Goal: Task Accomplishment & Management: Use online tool/utility

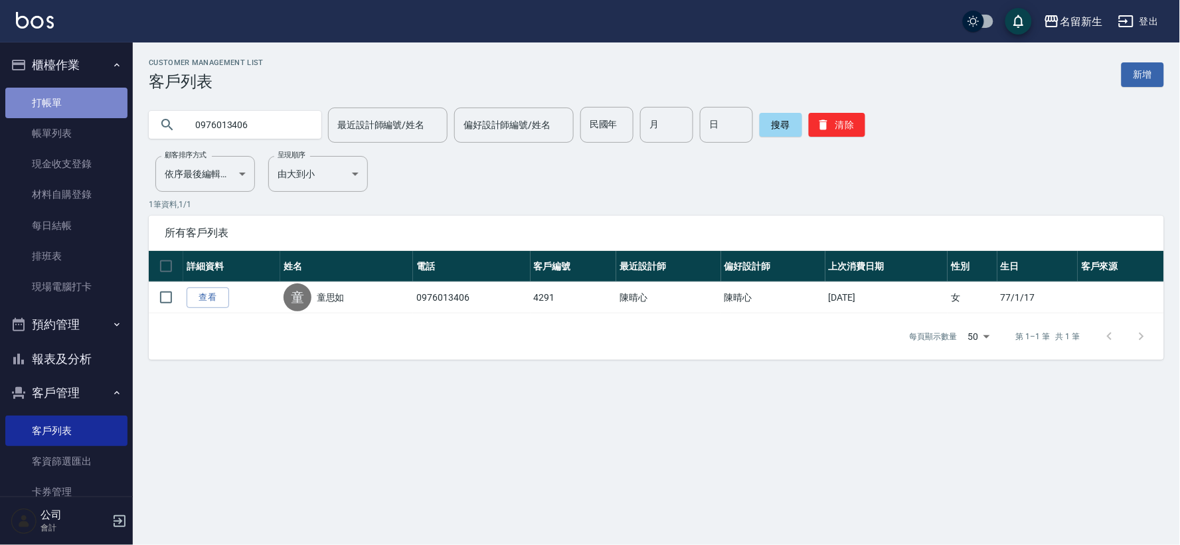
click at [105, 109] on link "打帳單" at bounding box center [66, 103] width 122 height 31
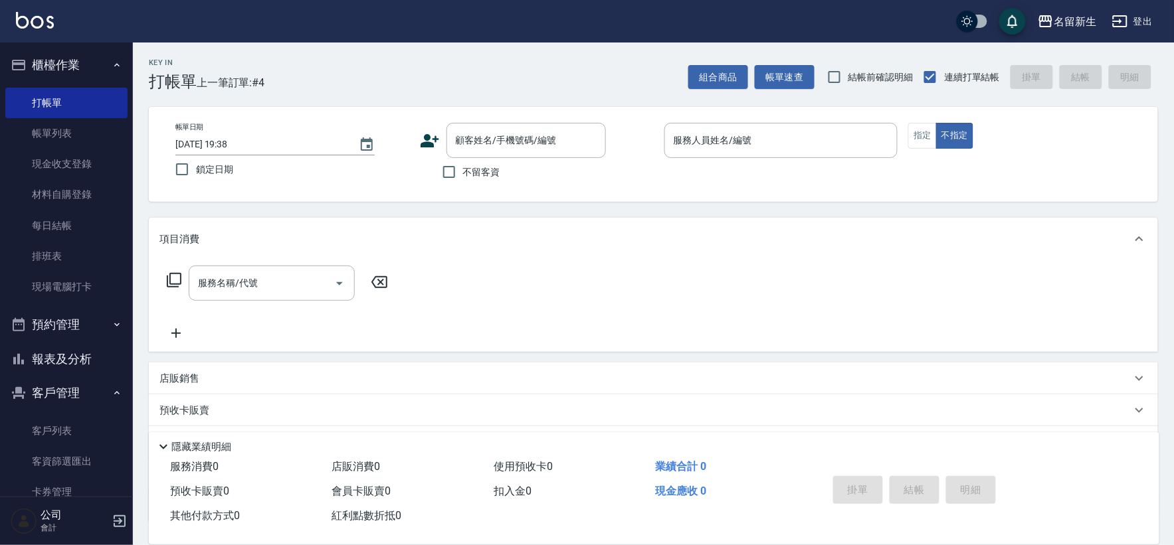
click at [466, 175] on span "不留客資" at bounding box center [481, 172] width 37 height 14
click at [463, 175] on input "不留客資" at bounding box center [449, 172] width 28 height 28
checkbox input "true"
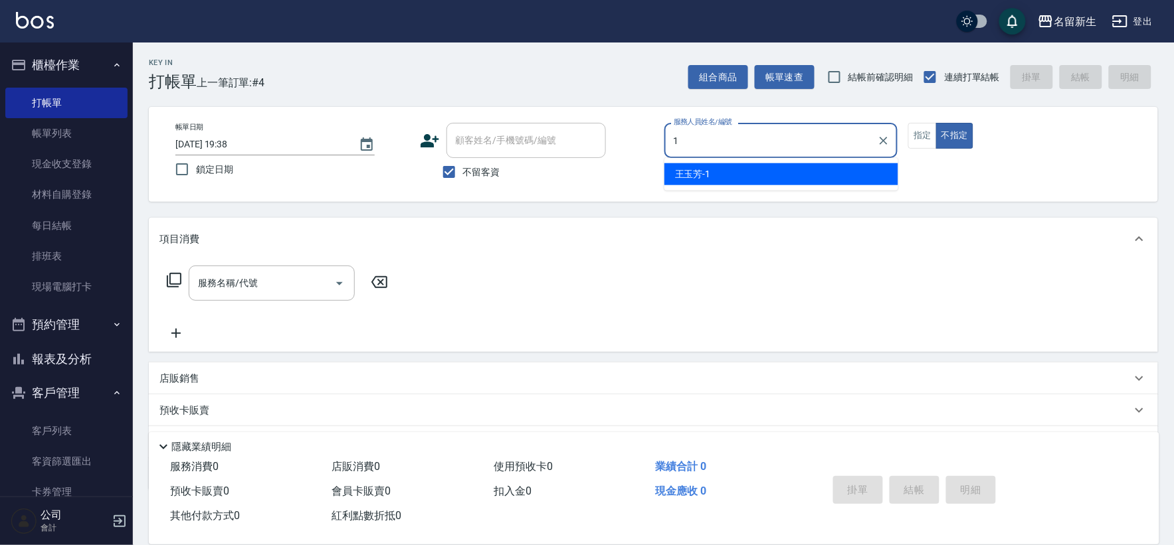
type input "王玉芳-1"
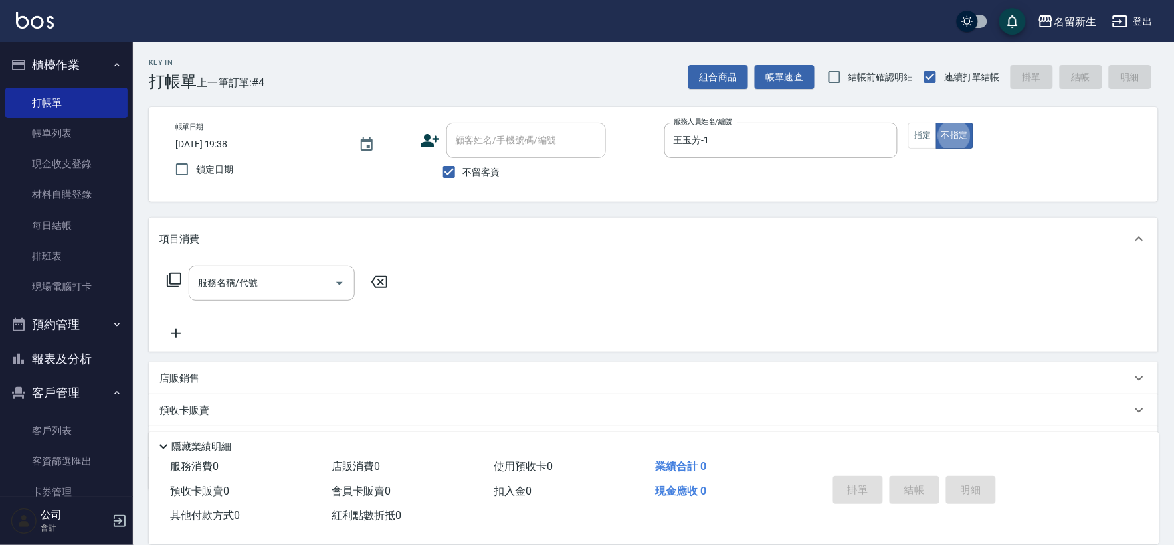
type button "false"
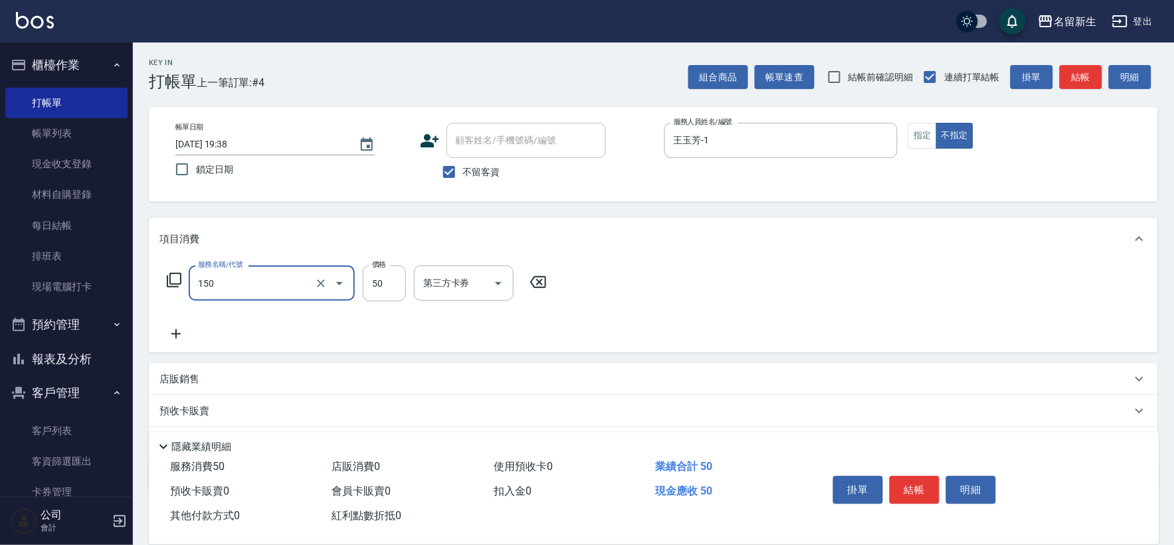
type input "精油(150)"
click at [715, 276] on icon at bounding box center [713, 282] width 33 height 16
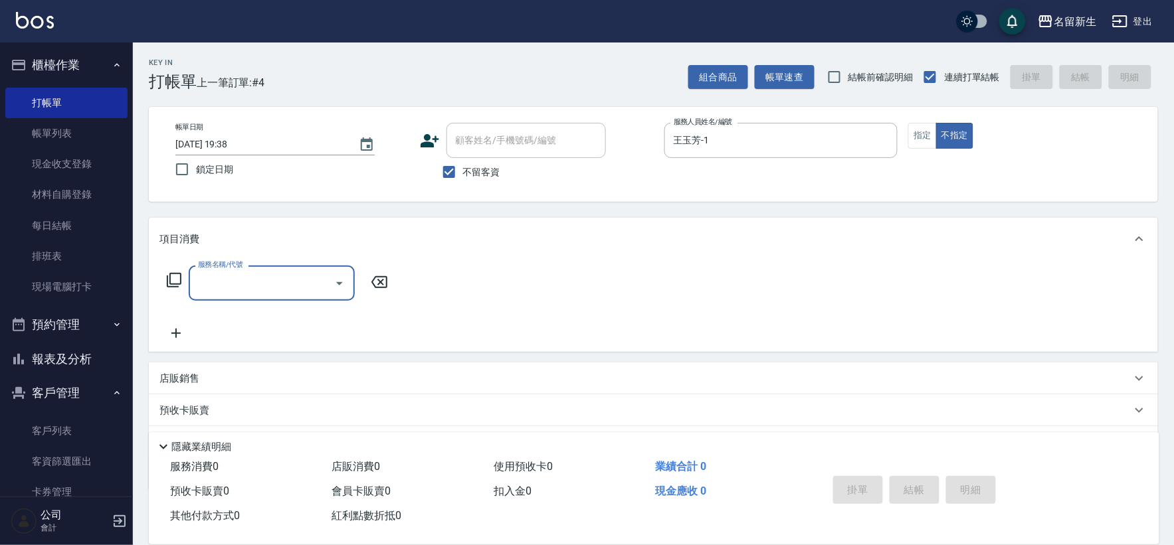
click at [288, 288] on input "服務名稱/代號" at bounding box center [262, 283] width 134 height 23
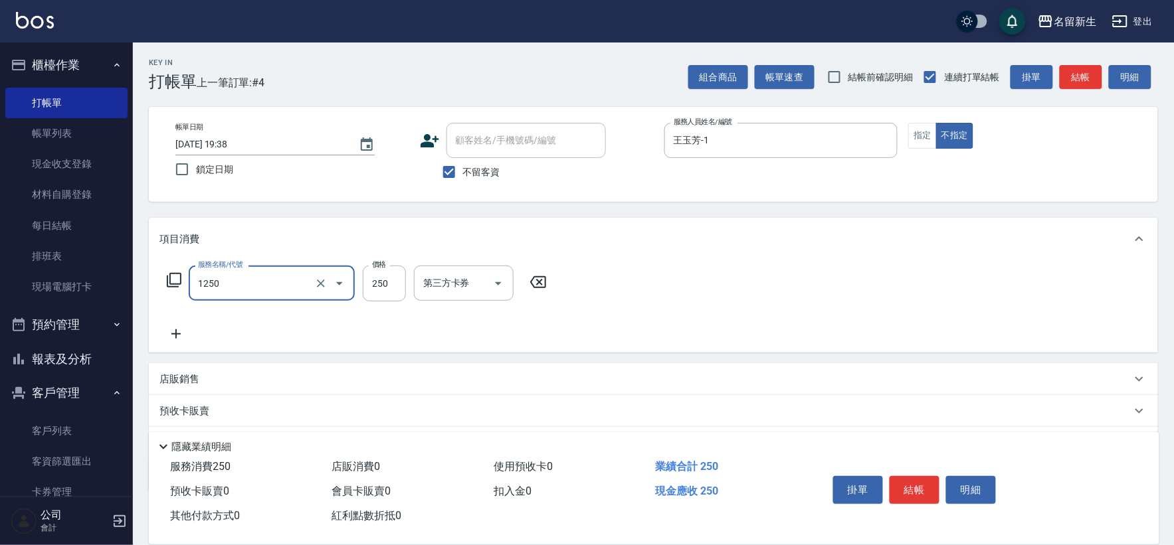
type input "洗髮250(1250)"
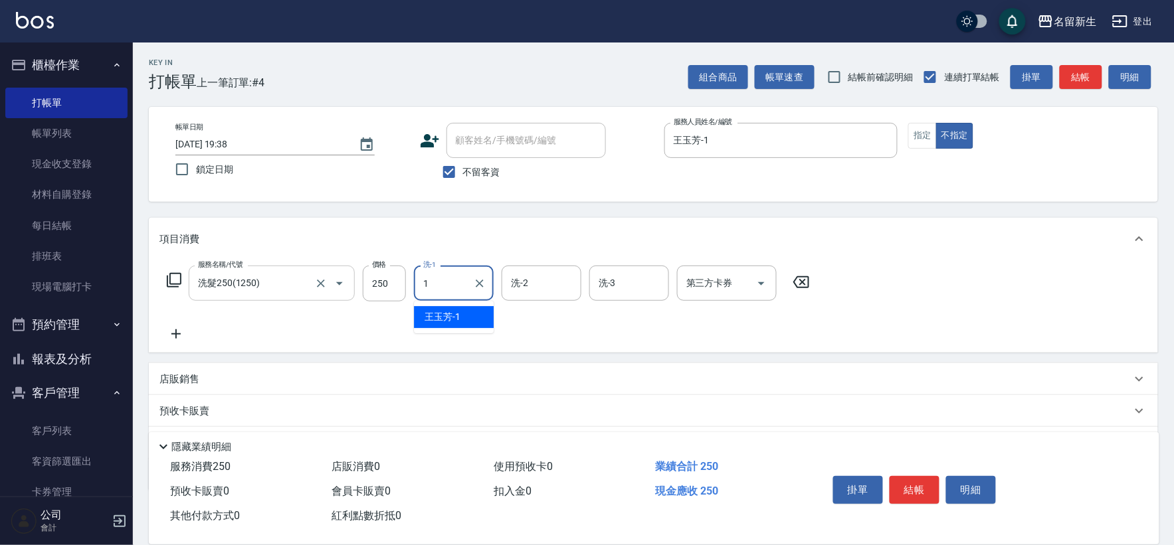
type input "王玉芳-1"
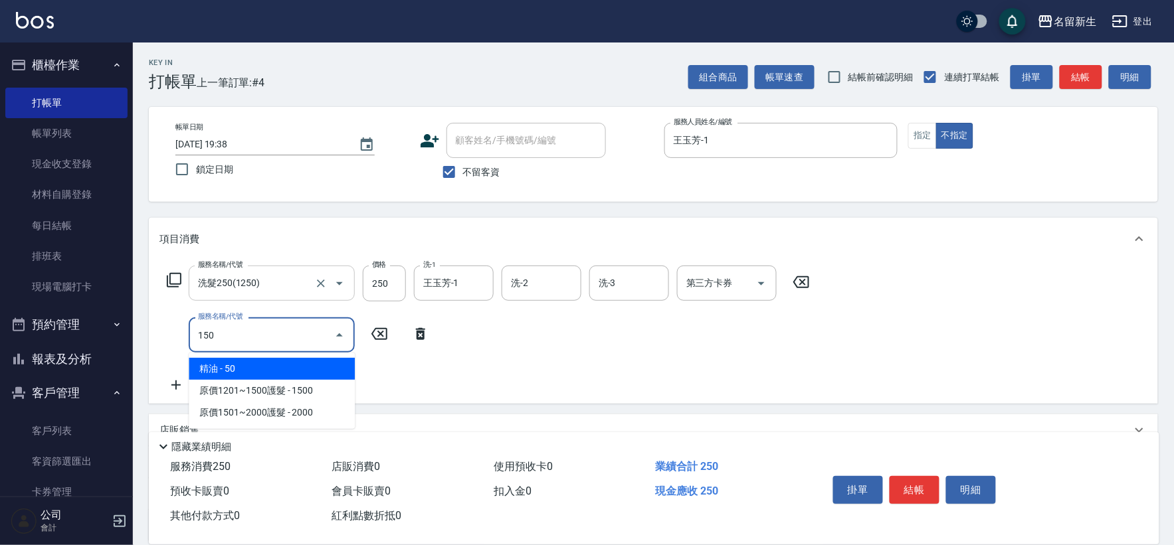
type input "精油(150)"
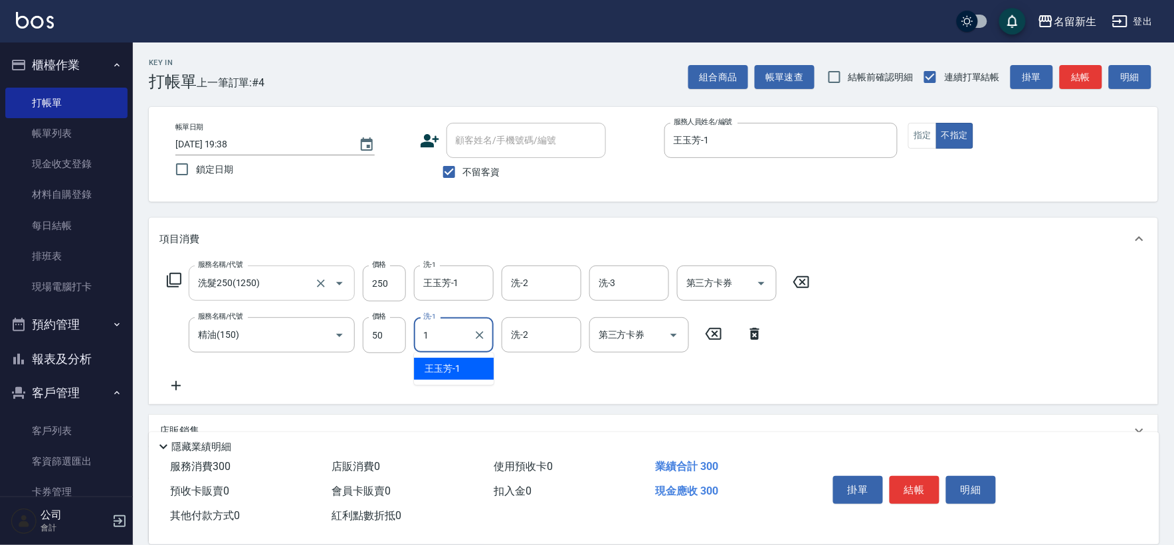
type input "王玉芳-1"
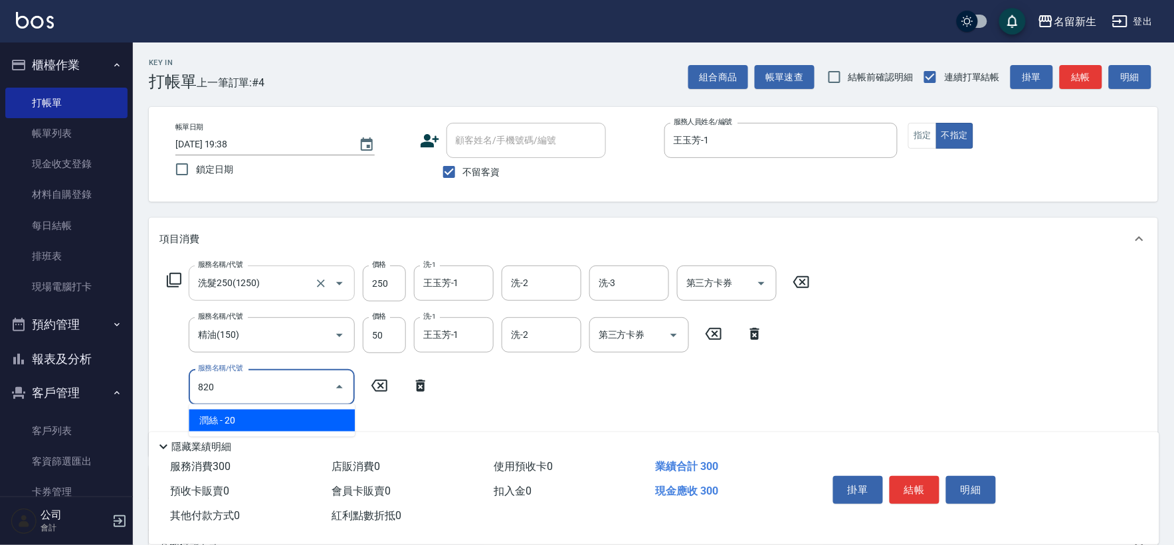
type input "潤絲(820)"
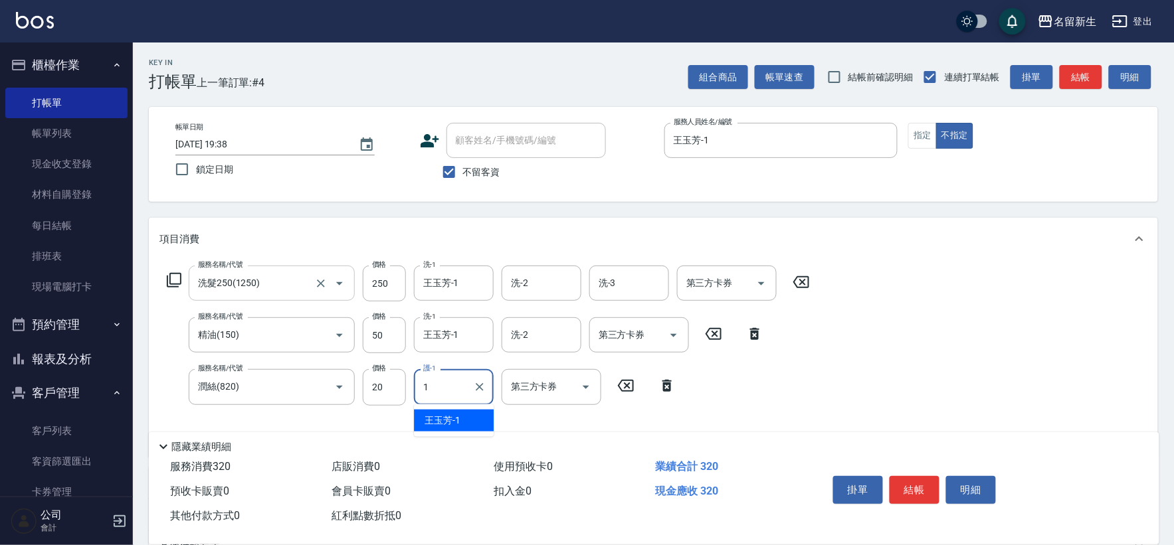
type input "王玉芳-1"
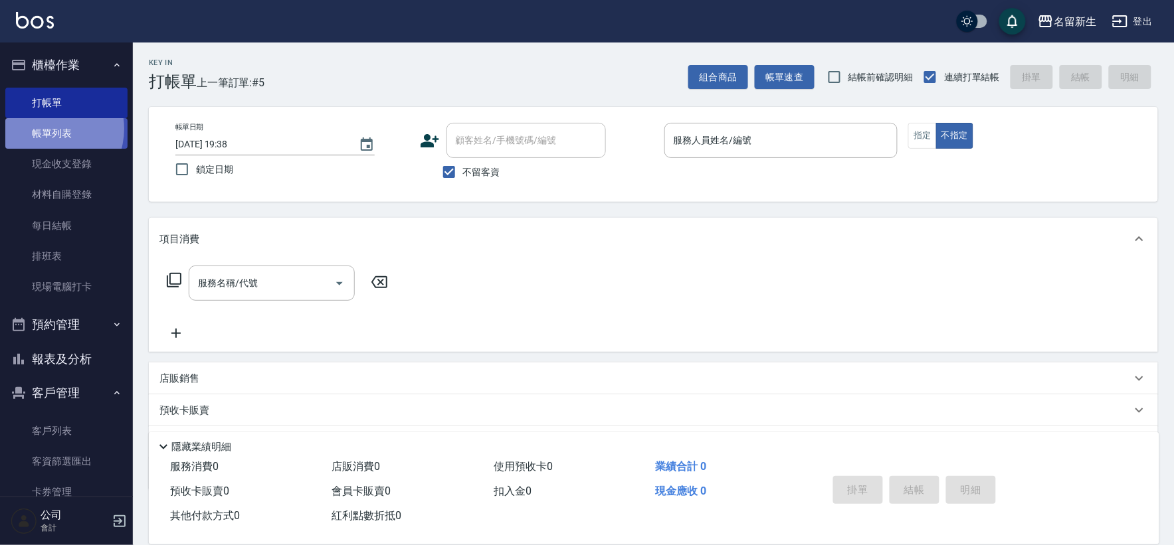
click at [47, 129] on link "帳單列表" at bounding box center [66, 133] width 122 height 31
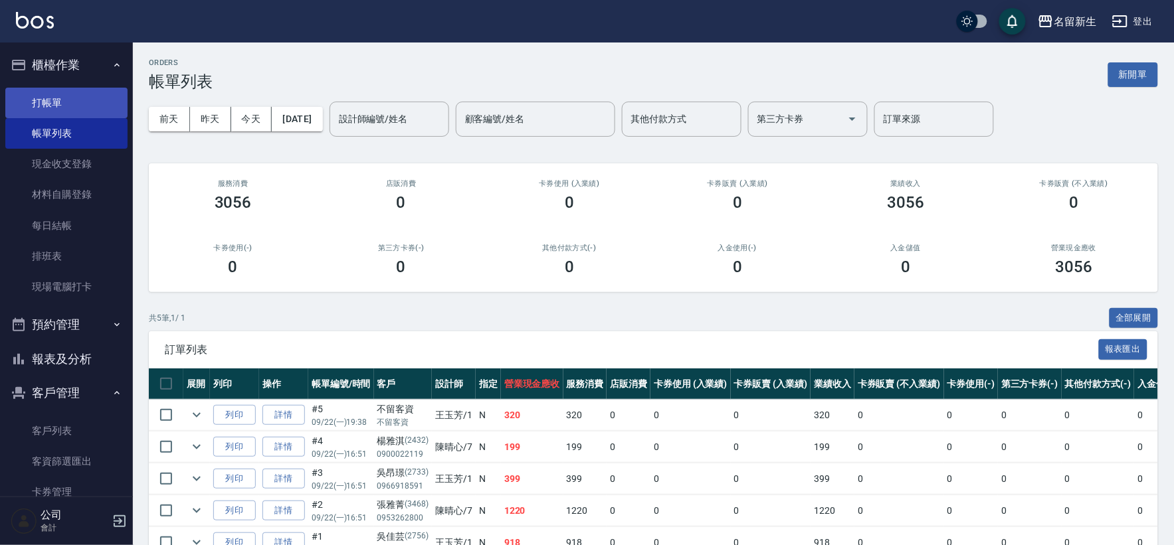
click at [62, 101] on link "打帳單" at bounding box center [66, 103] width 122 height 31
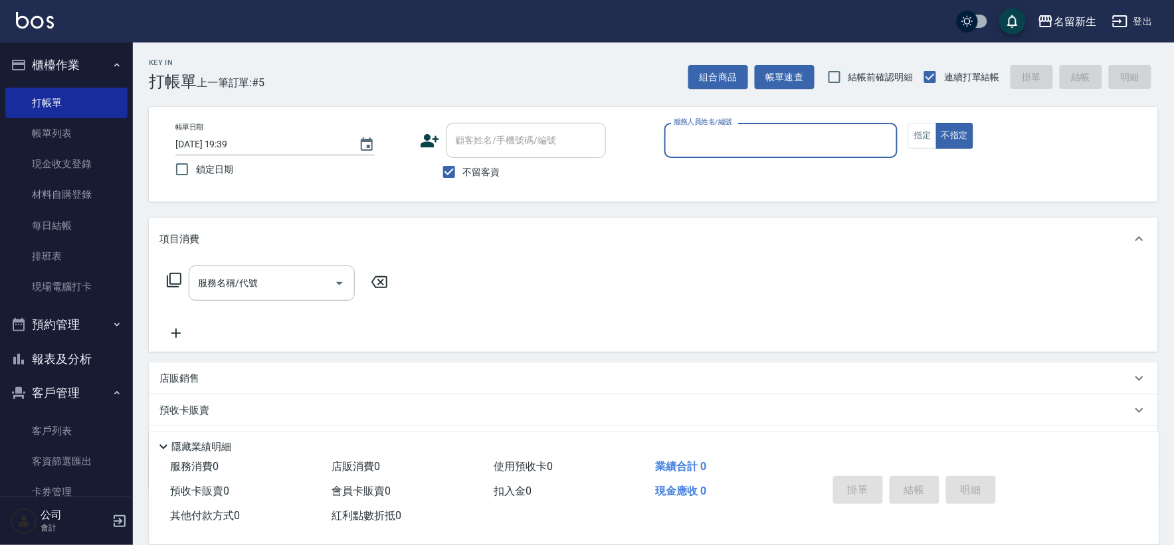
click at [463, 163] on label "不留客資" at bounding box center [467, 172] width 65 height 28
click at [463, 163] on input "不留客資" at bounding box center [449, 172] width 28 height 28
checkbox input "false"
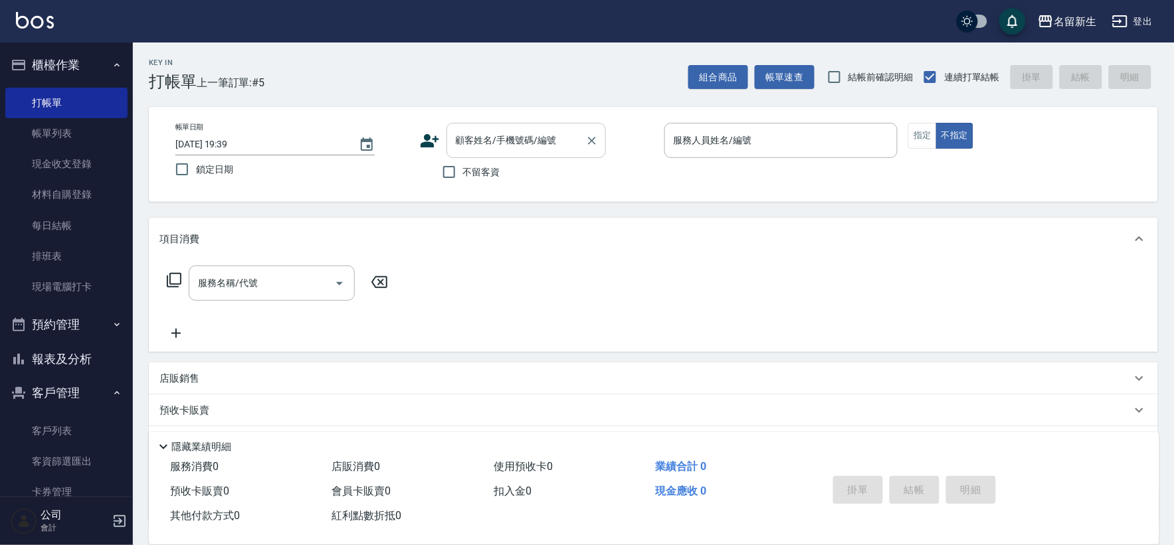
click at [463, 141] on input "顧客姓名/手機號碼/編號" at bounding box center [516, 140] width 128 height 23
click at [437, 140] on icon at bounding box center [430, 141] width 20 height 20
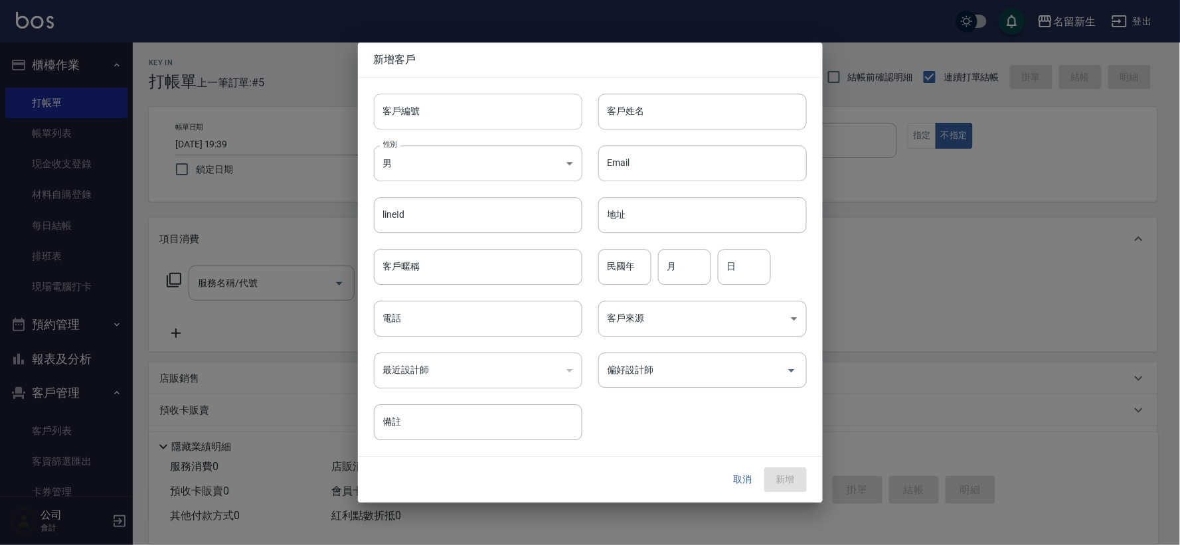
click at [448, 116] on input "客戶編號" at bounding box center [478, 112] width 209 height 36
type input "3469"
type input "ㄌ"
type input "張李香"
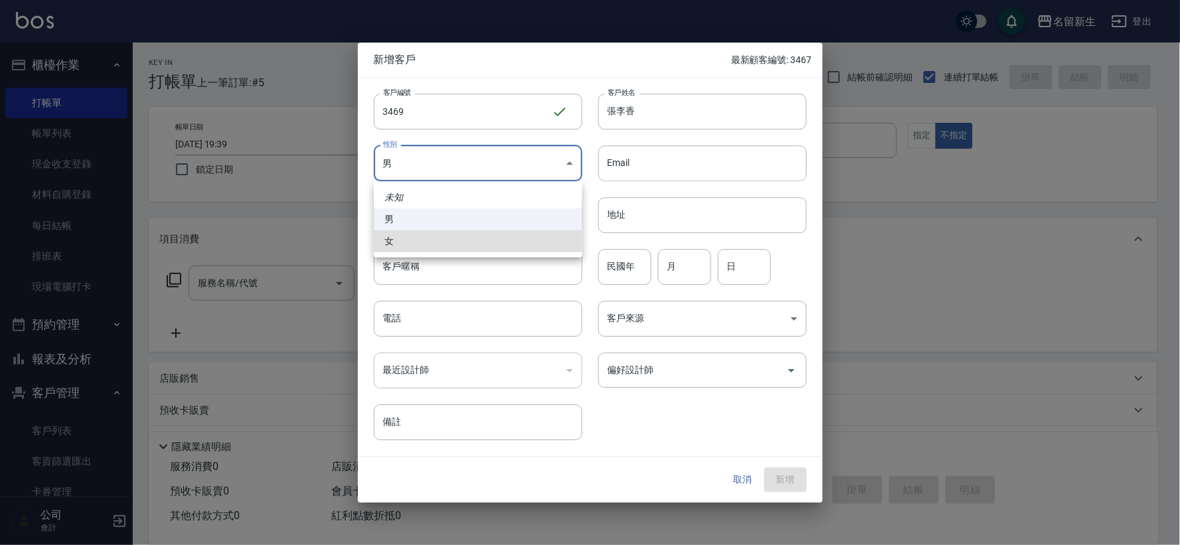
type input "FEMALE"
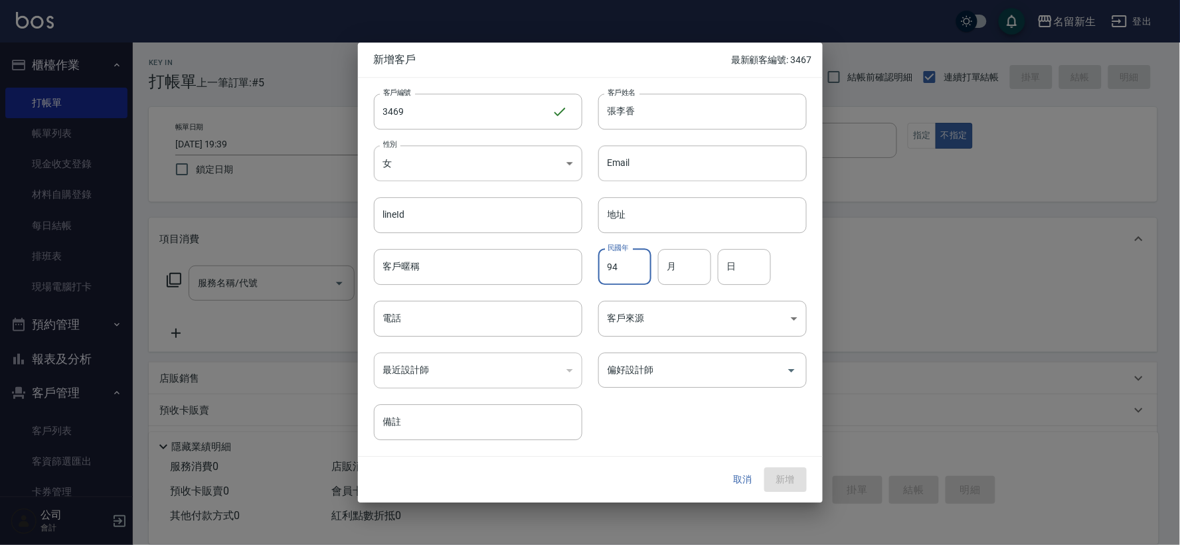
type input "94"
type input "11"
type input "07"
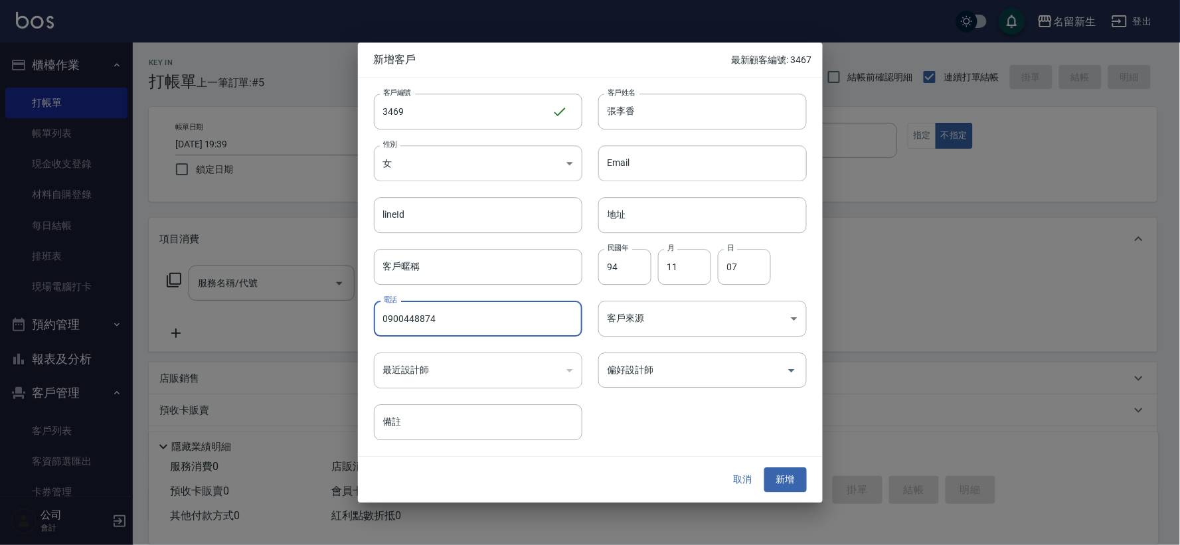
type input "0900448874"
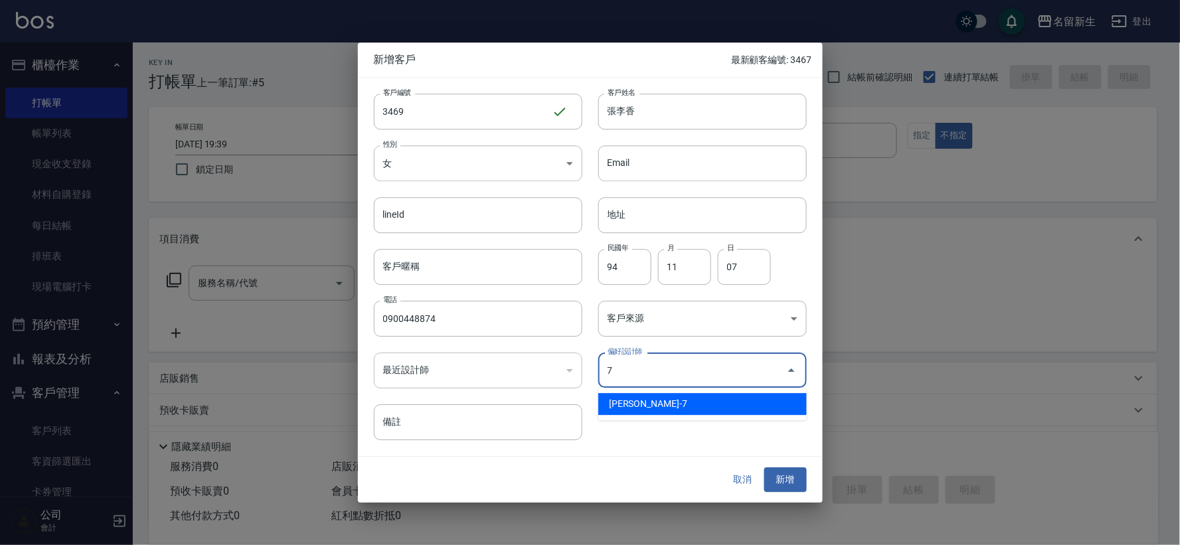
type input "陳晴心"
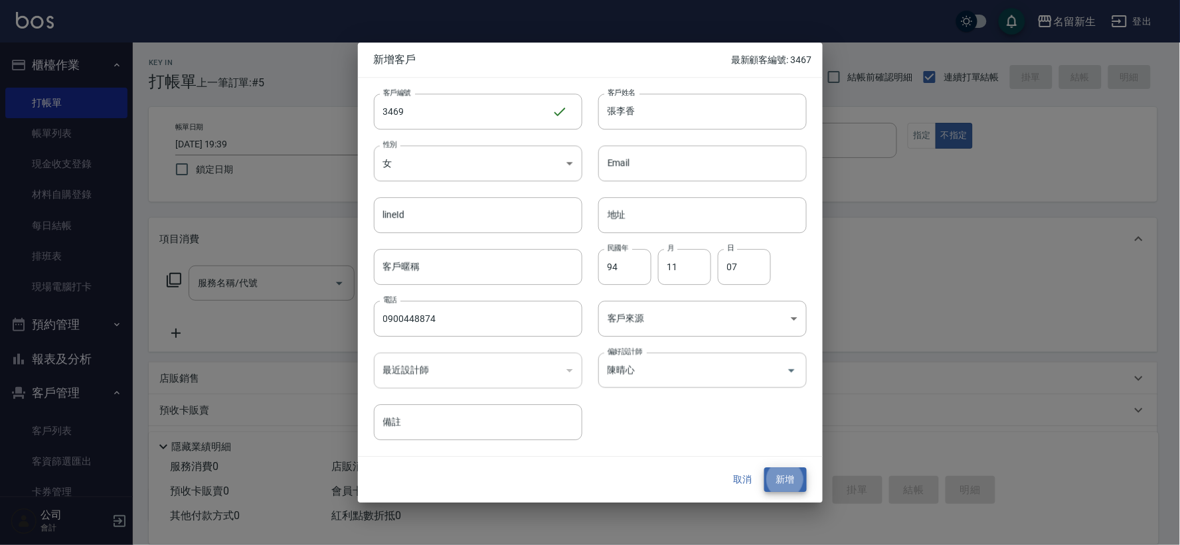
click at [765, 468] on button "新增" at bounding box center [786, 480] width 43 height 25
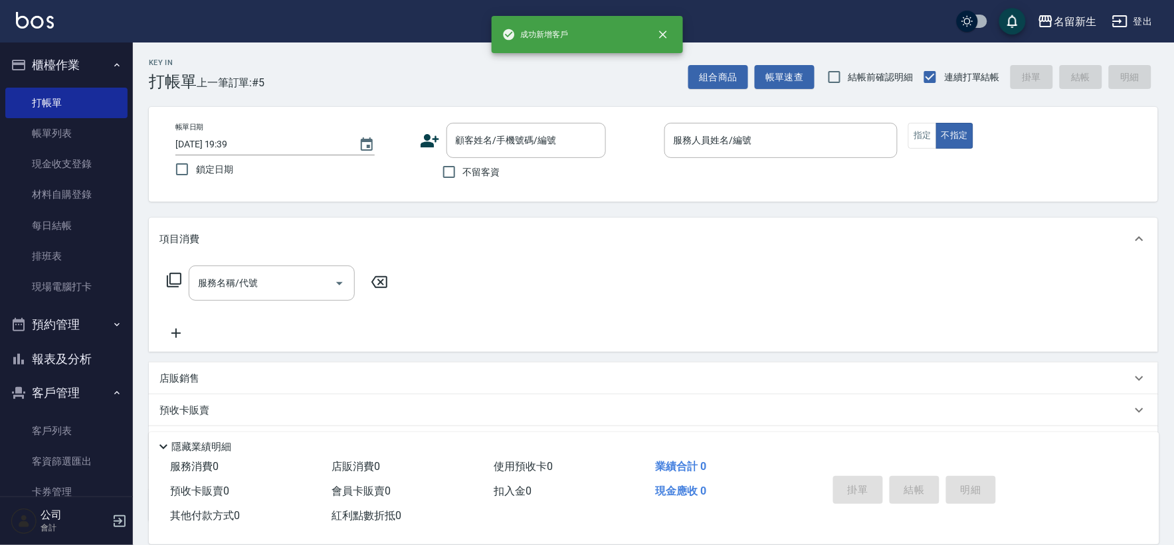
click at [488, 161] on label "不留客資" at bounding box center [467, 172] width 65 height 28
click at [463, 161] on input "不留客資" at bounding box center [449, 172] width 28 height 28
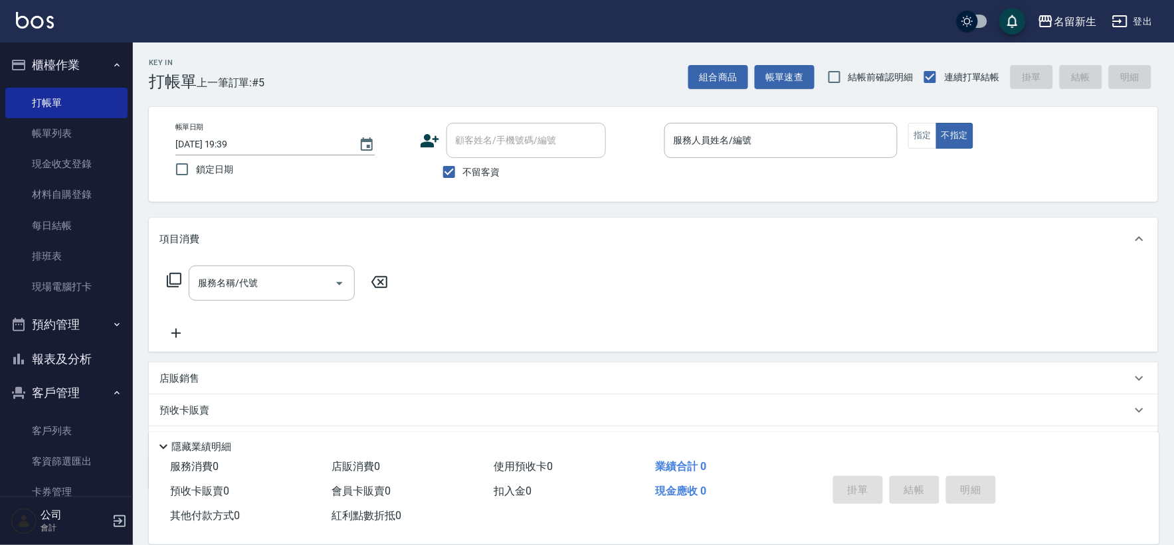
click at [467, 186] on label "不留客資" at bounding box center [467, 172] width 65 height 28
click at [463, 186] on input "不留客資" at bounding box center [449, 172] width 28 height 28
checkbox input "false"
click at [496, 137] on div "顧客姓名/手機號碼/編號 顧客姓名/手機號碼/編號" at bounding box center [525, 140] width 159 height 35
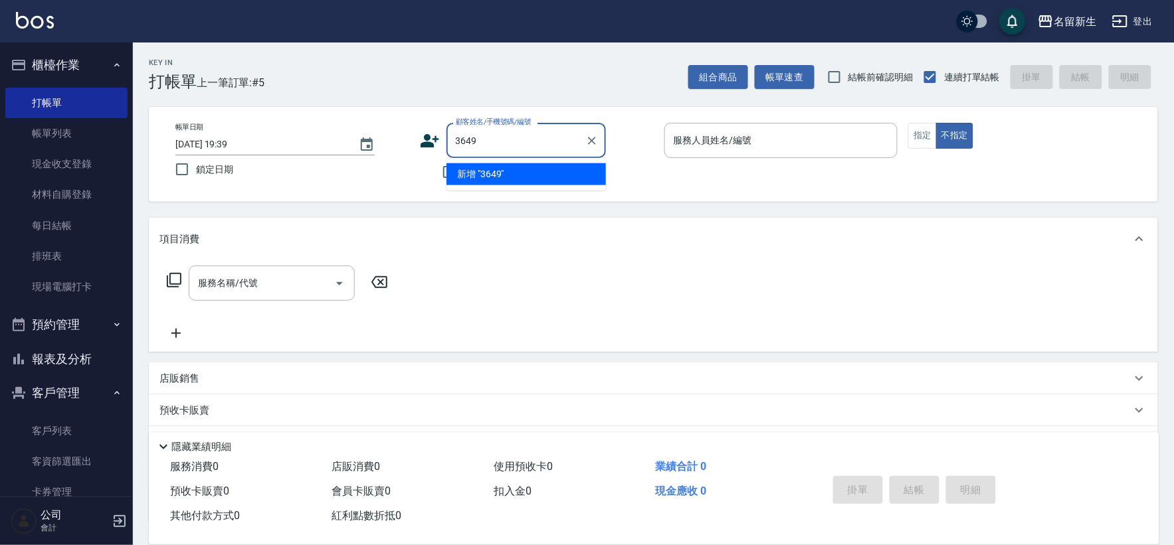
type input "3649"
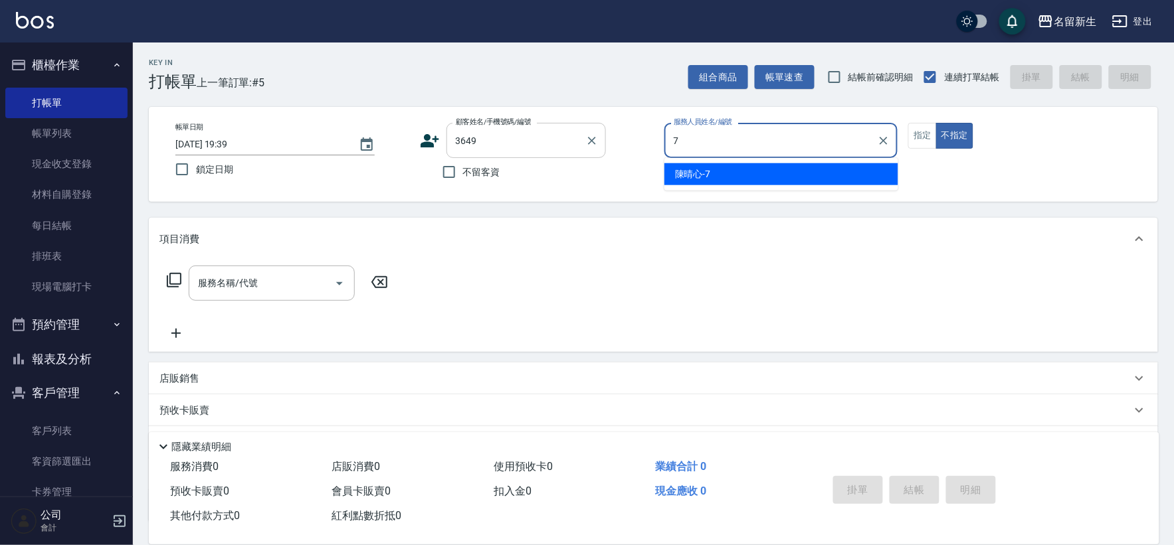
type input "陳晴心-7"
type button "false"
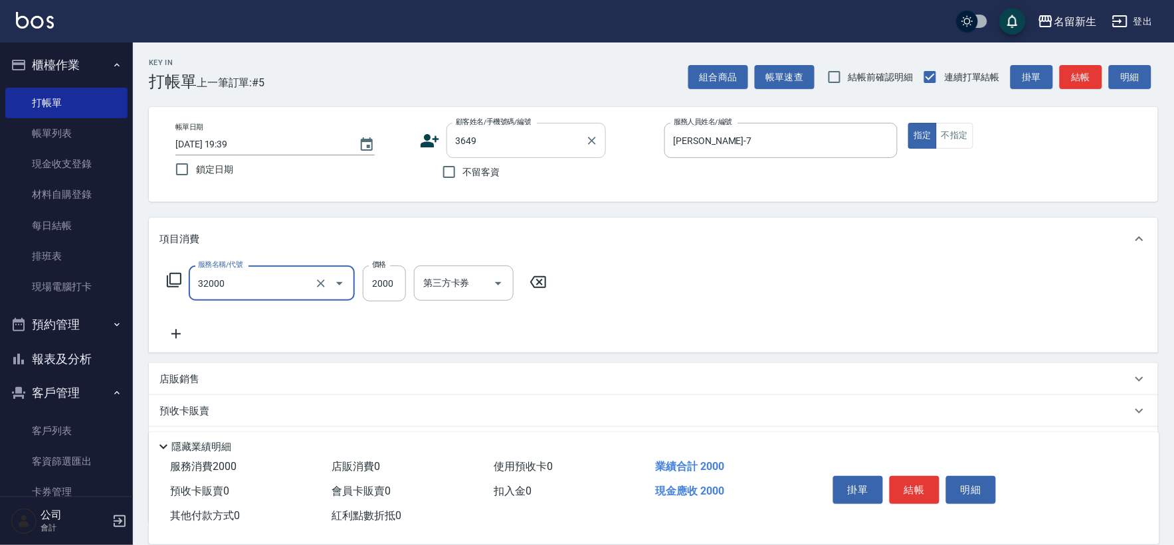
type input "2000以上燙髮(32000)"
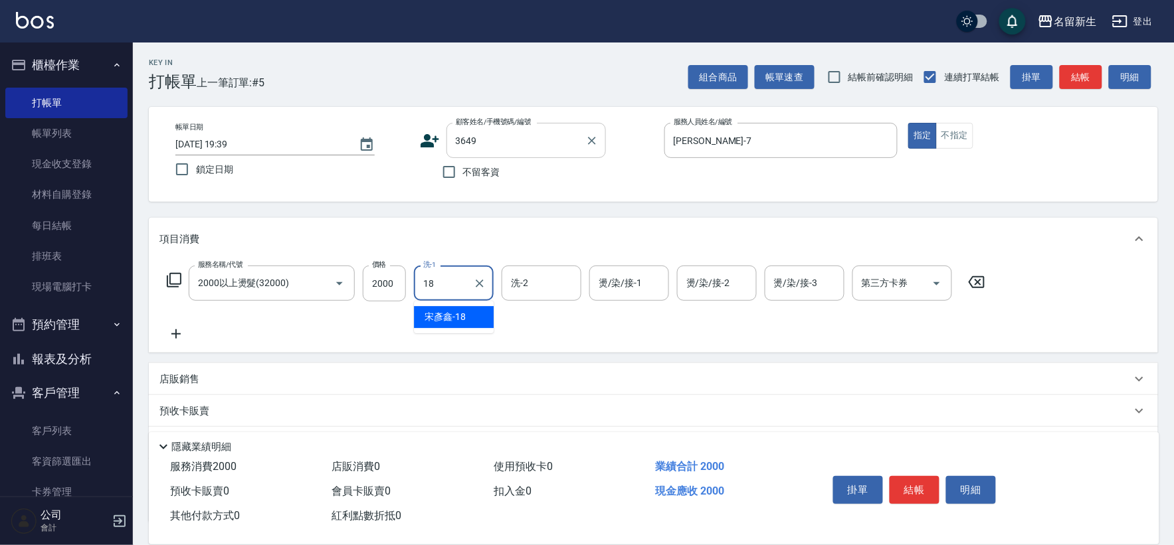
type input "宋彥鑫-18"
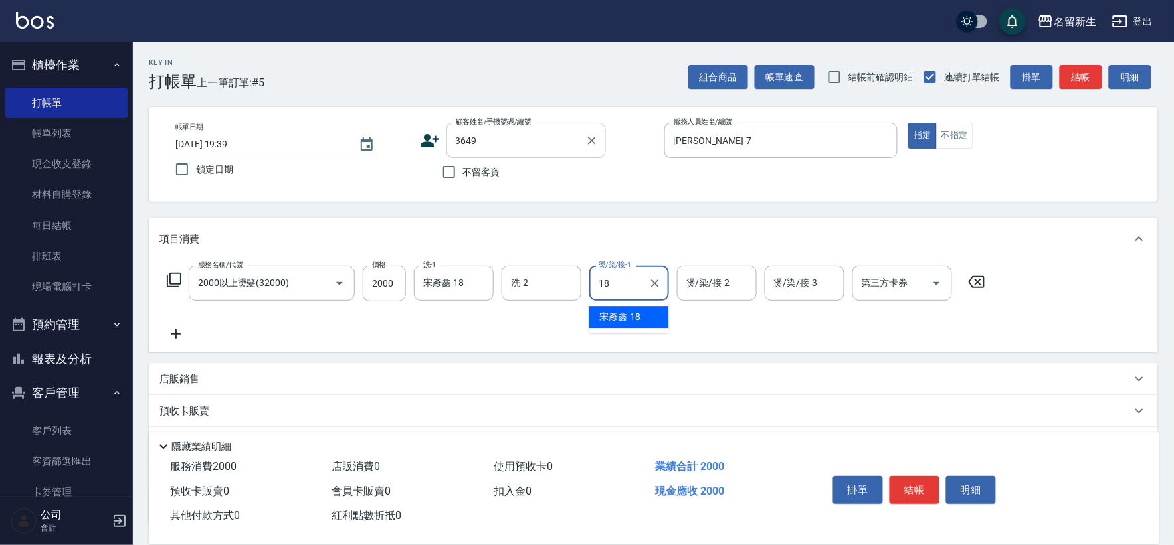
type input "宋彥鑫-18"
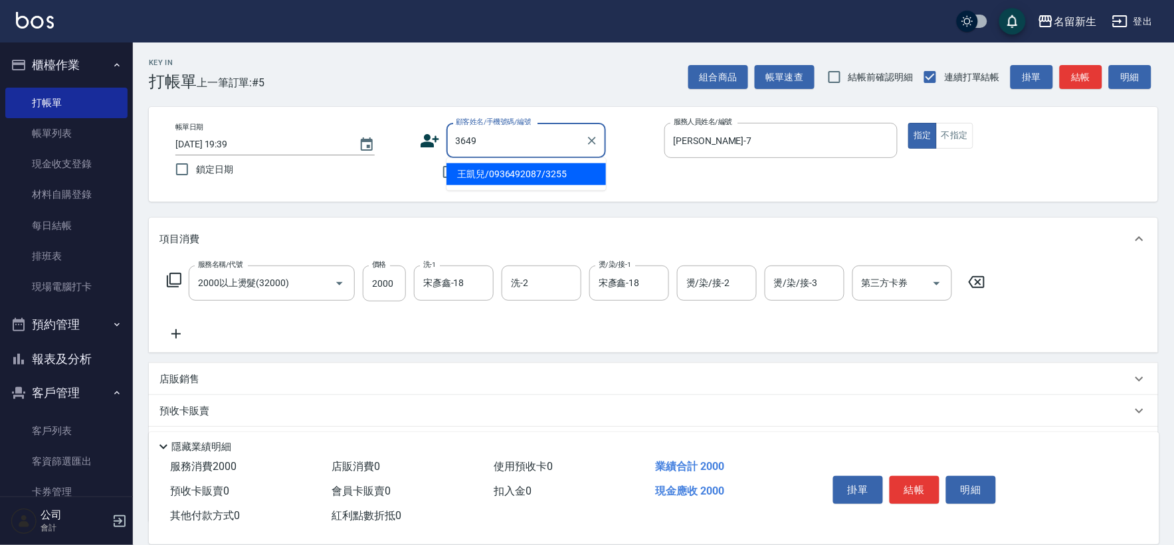
drag, startPoint x: 393, startPoint y: 148, endPoint x: 327, endPoint y: 151, distance: 65.8
click at [328, 151] on div "帳單日期 2025/09/22 19:39 鎖定日期 顧客姓名/手機號碼/編號 3649 顧客姓名/手機號碼/編號 不留客資 服務人員姓名/編號 陳晴心-7 …" at bounding box center [653, 154] width 977 height 63
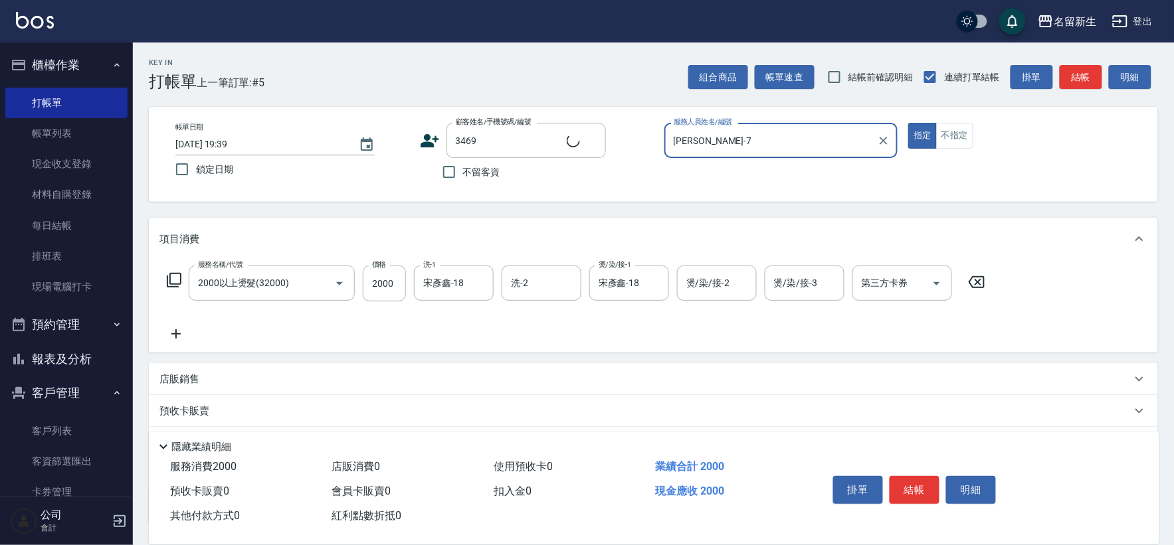
type input "張李香/0900448874/3469"
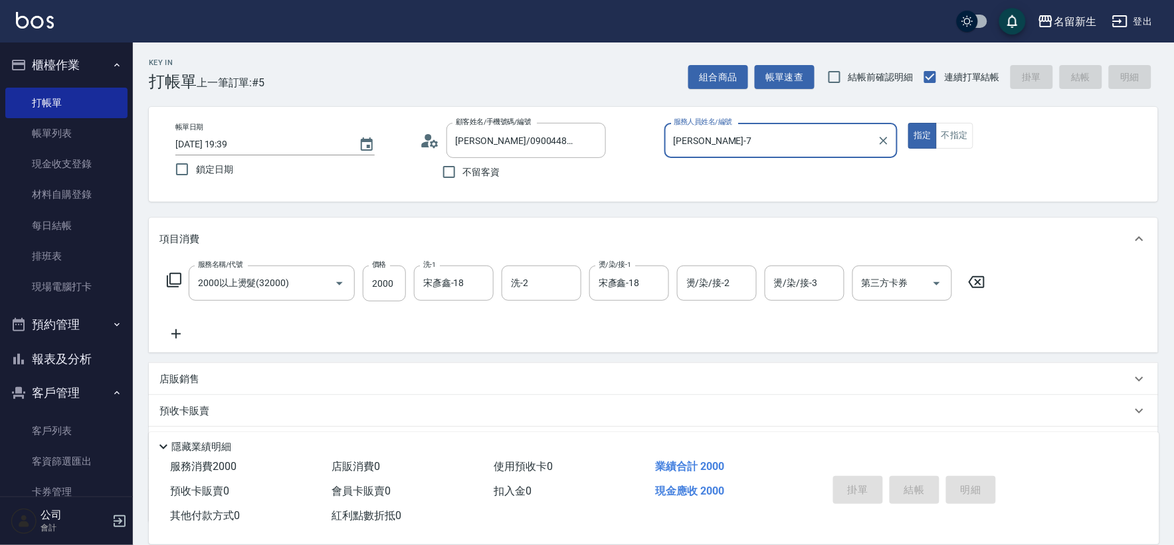
type input "2025/09/22 19:40"
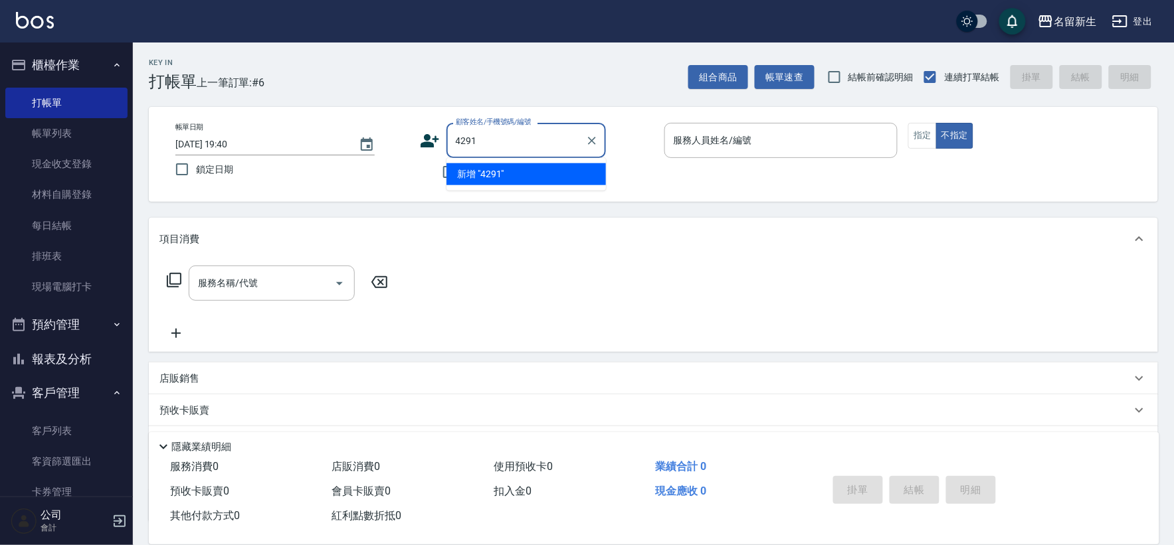
type input "4291"
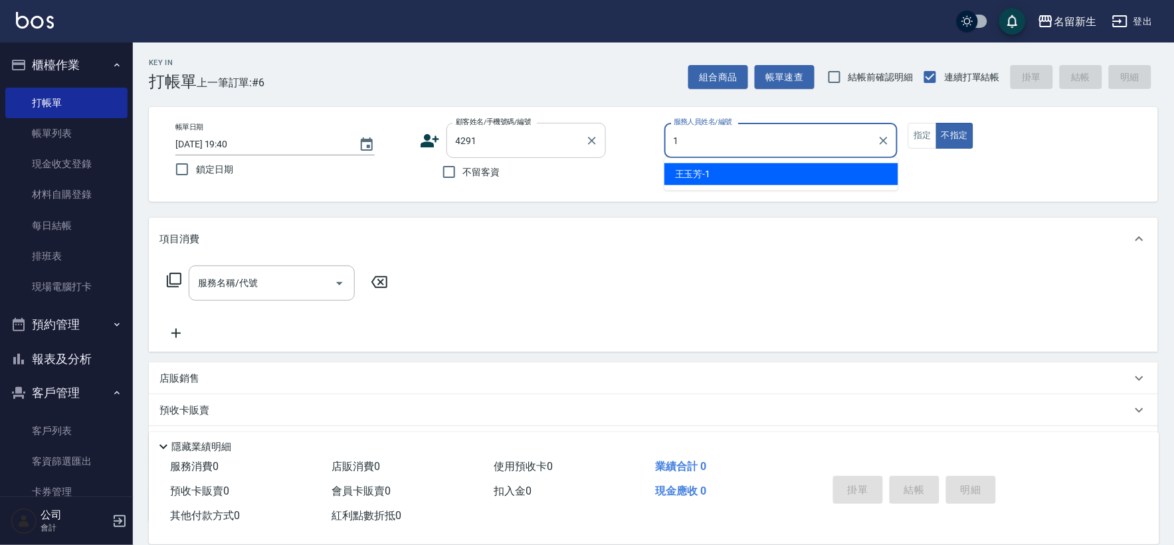
type input "王玉芳-1"
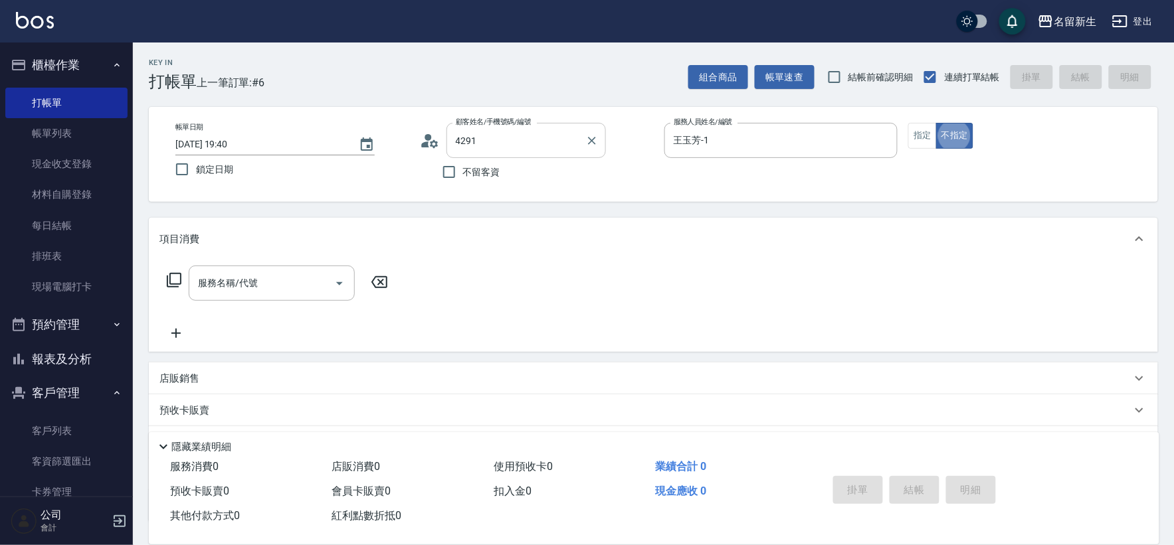
type input "童思如/0976013406/4291"
click at [885, 139] on icon "Clear" at bounding box center [883, 141] width 8 height 8
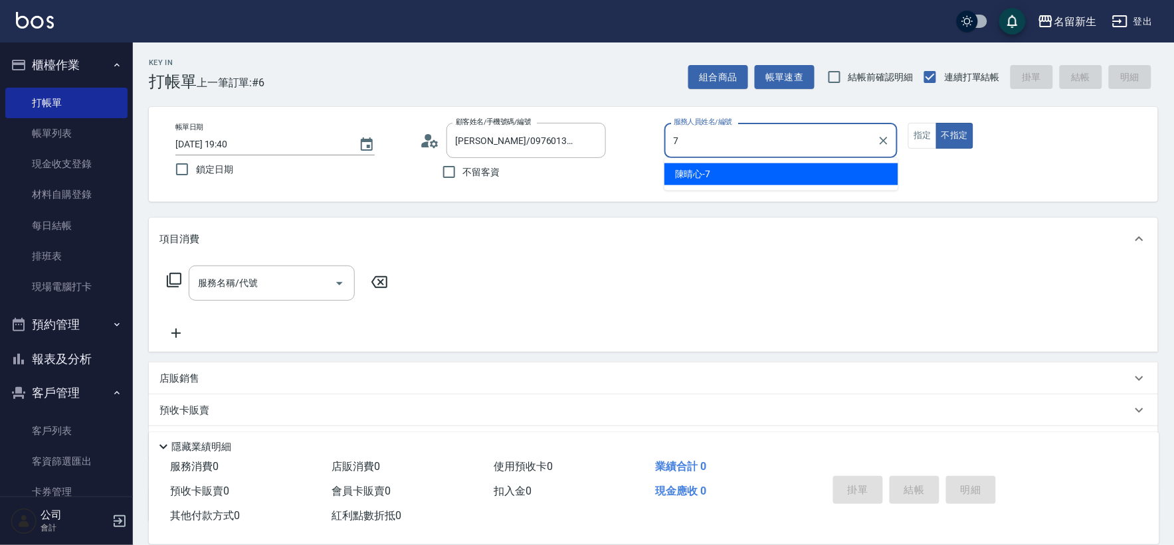
type input "陳晴心-7"
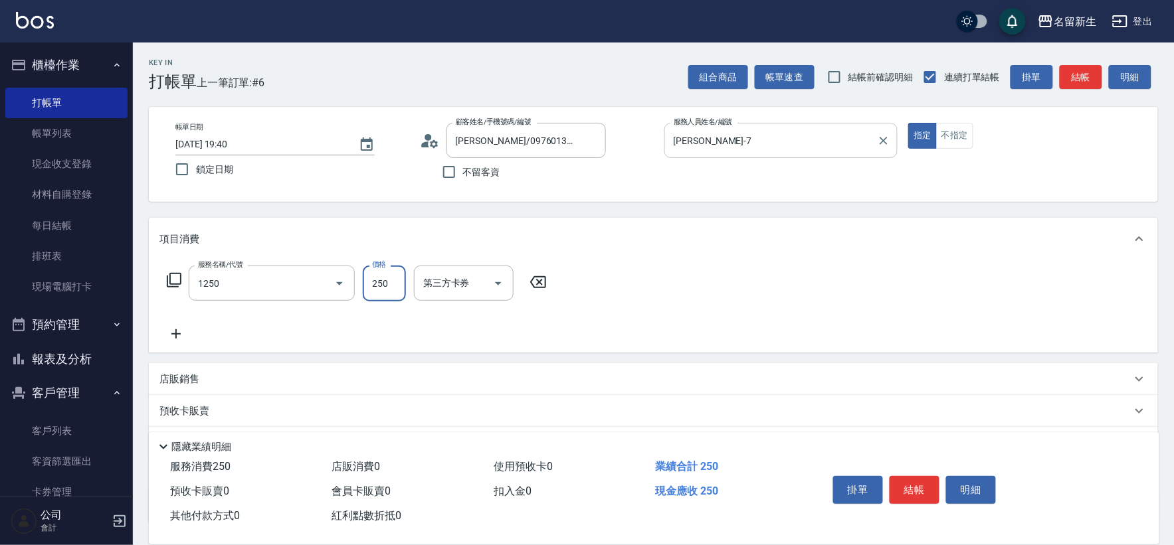
type input "洗髮250(1250)"
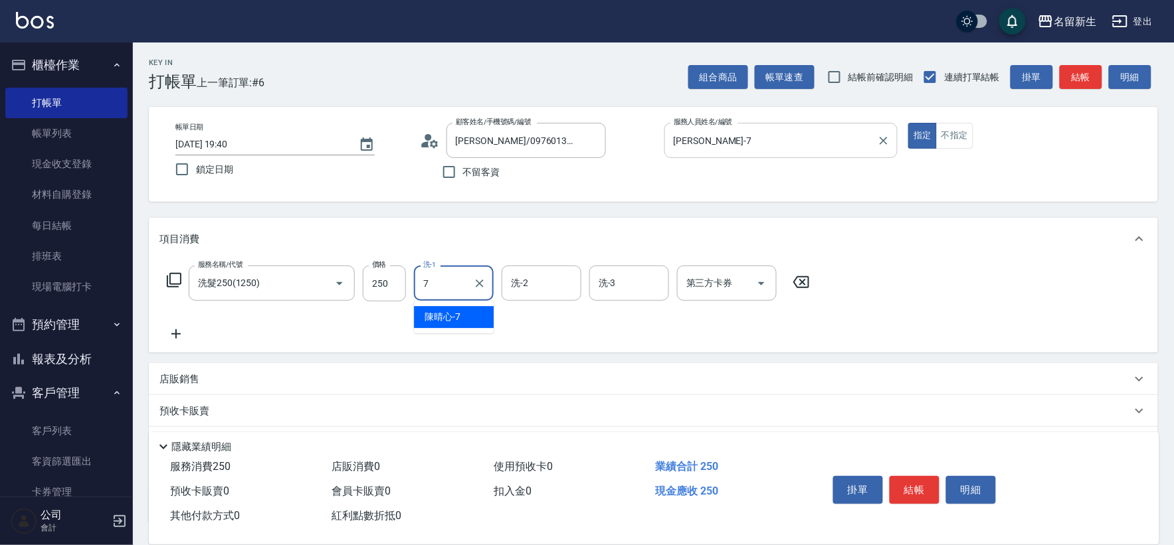
type input "陳晴心-7"
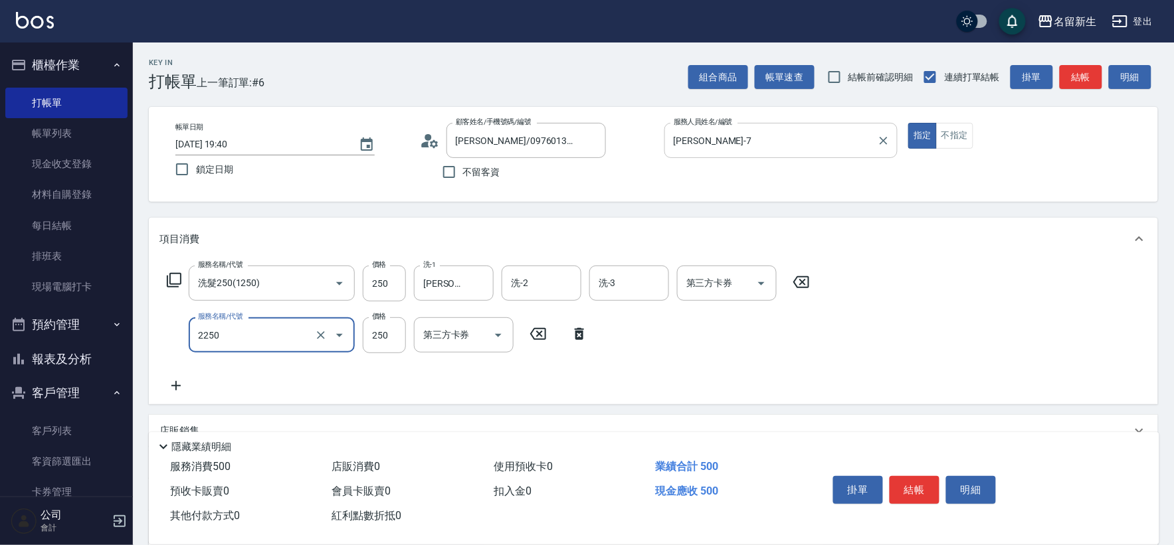
type input "剪髮(2250)"
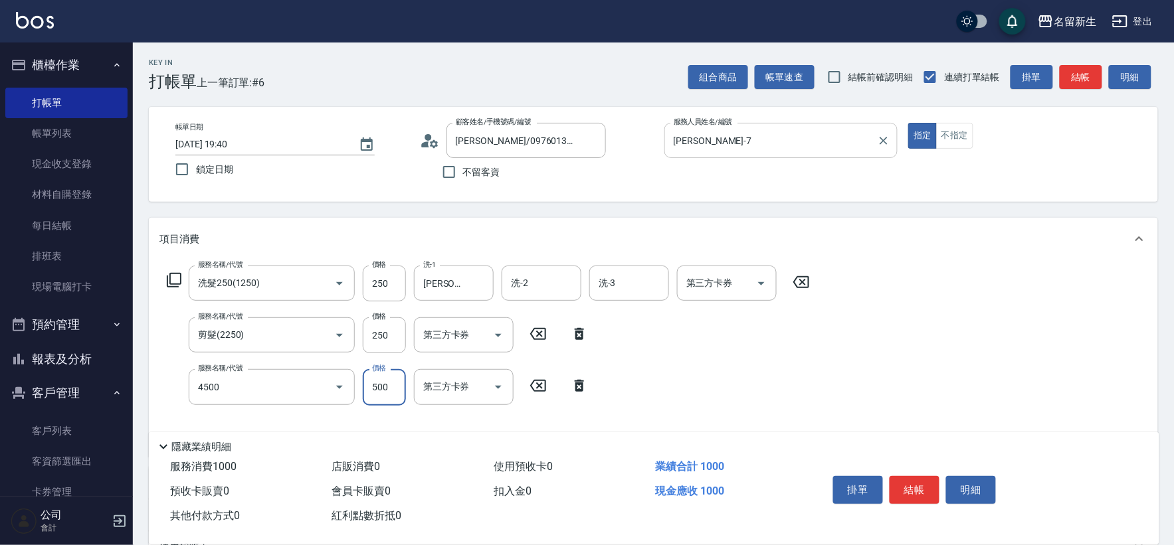
type input "補染(4500)"
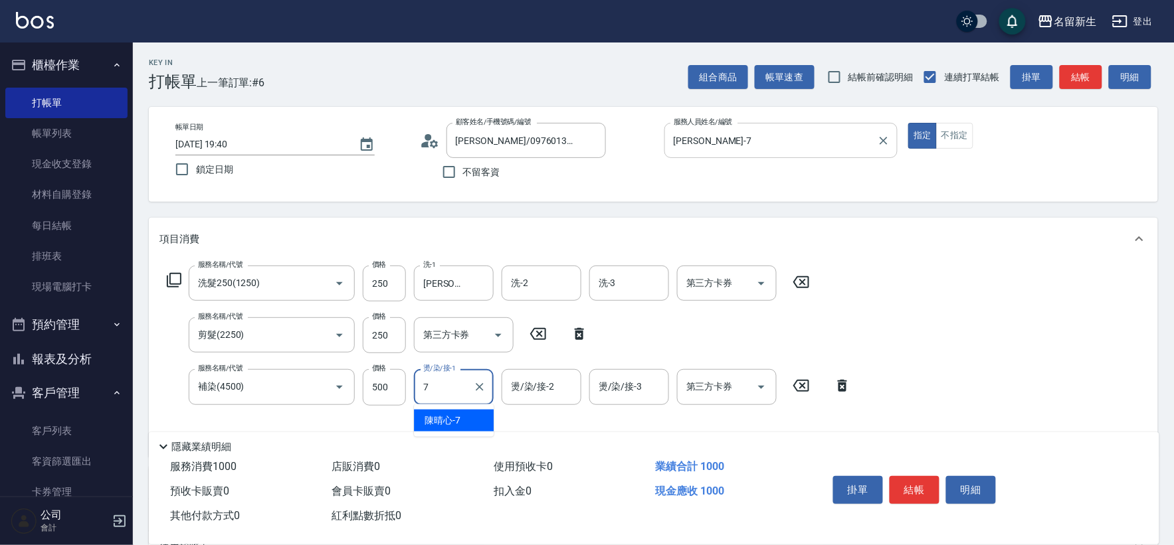
type input "陳晴心-7"
type input "潤絲(820)"
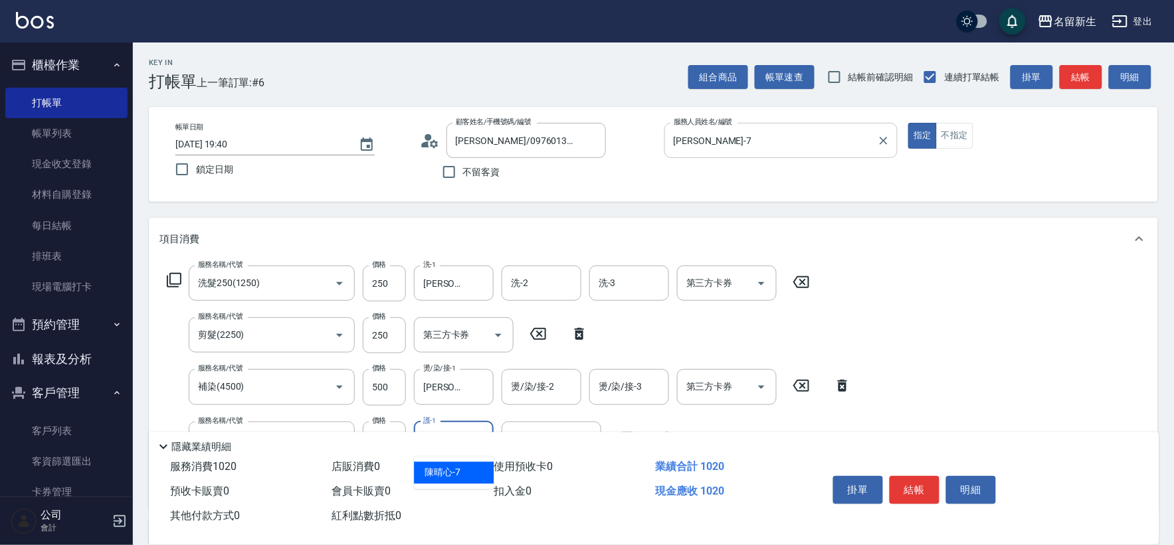
type input "陳晴心-7"
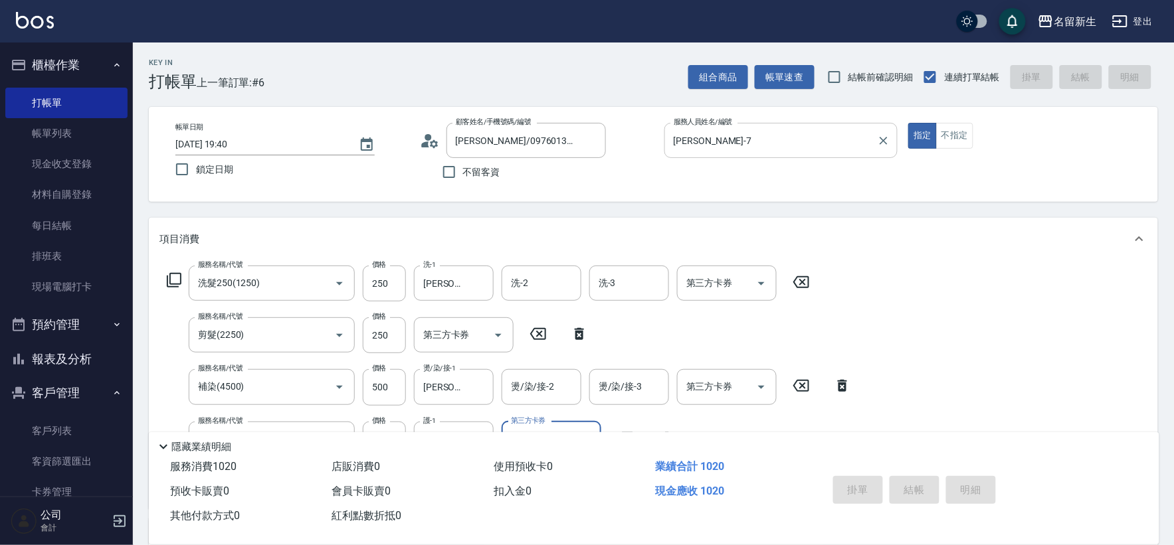
type input "2025/09/22 19:41"
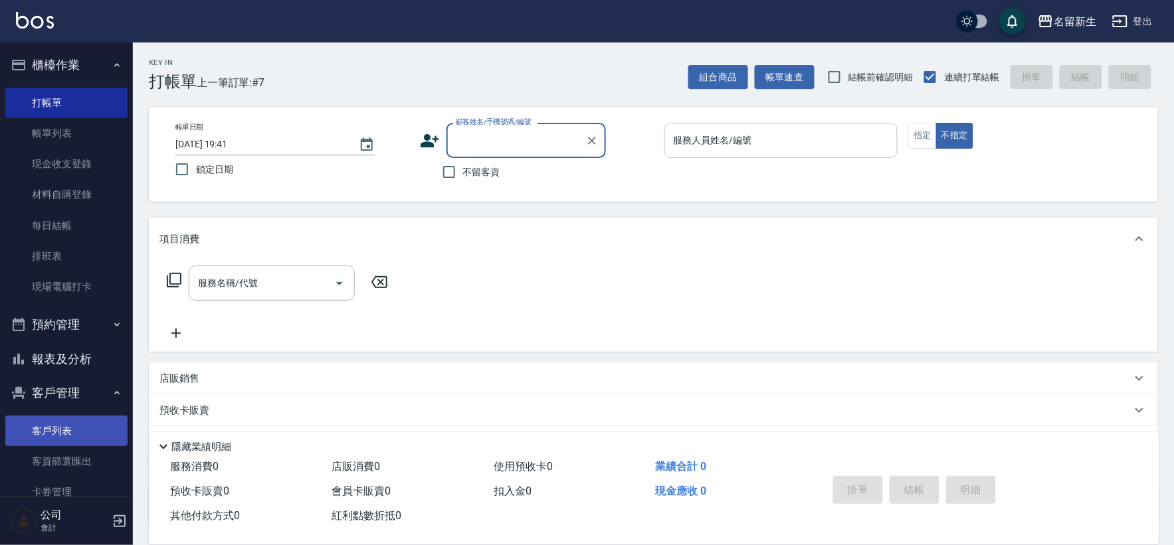
click at [70, 436] on link "客戶列表" at bounding box center [66, 431] width 122 height 31
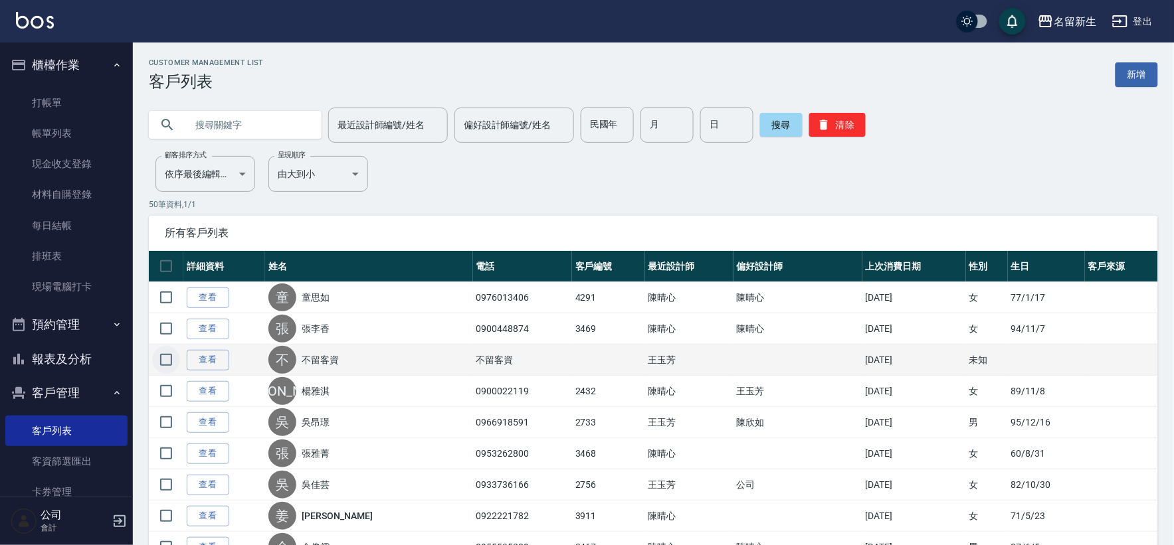
click at [169, 363] on input "checkbox" at bounding box center [166, 360] width 28 height 28
checkbox input "true"
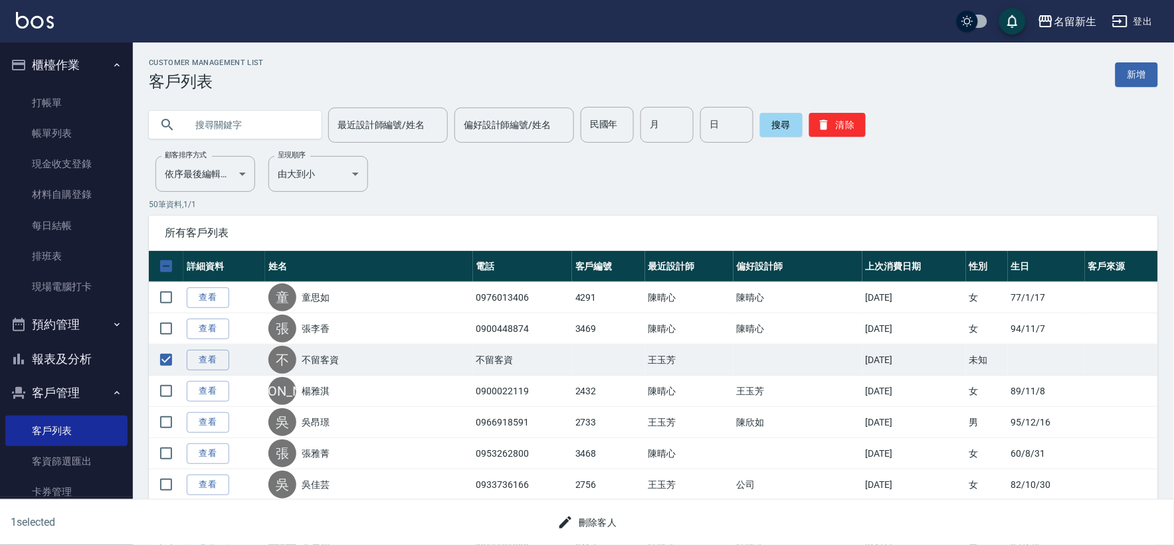
click at [590, 523] on button "刪除客人" at bounding box center [587, 523] width 70 height 25
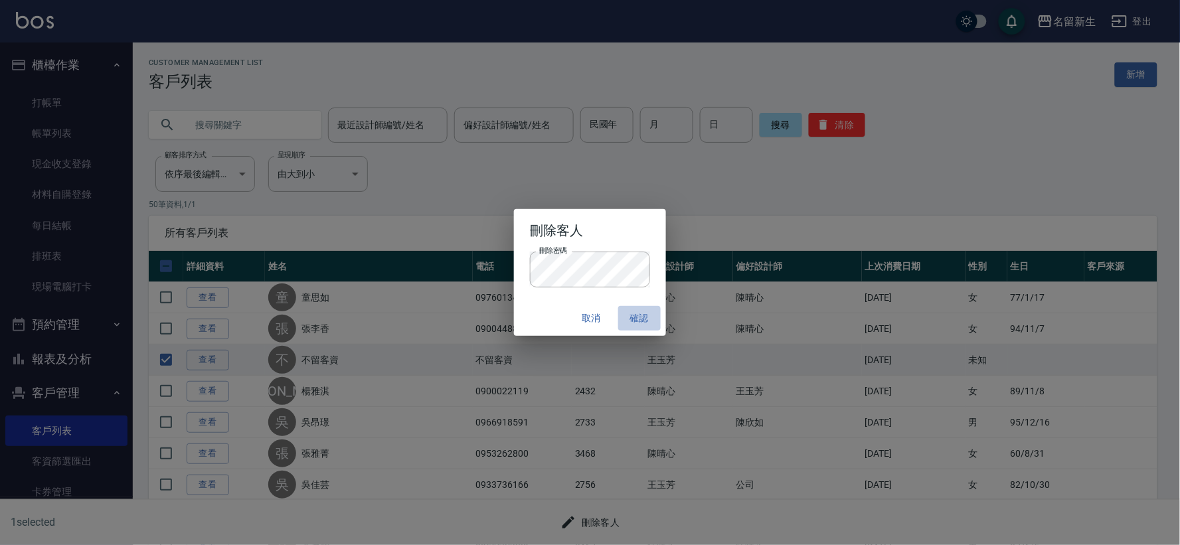
click at [640, 315] on button "確認" at bounding box center [639, 318] width 43 height 25
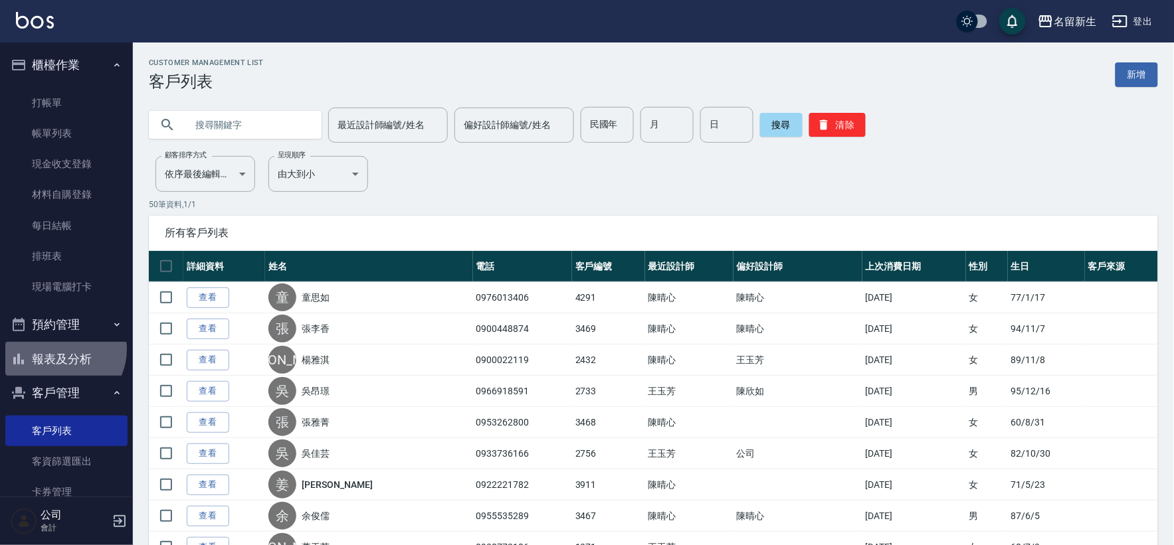
click at [62, 350] on button "報表及分析" at bounding box center [66, 359] width 122 height 35
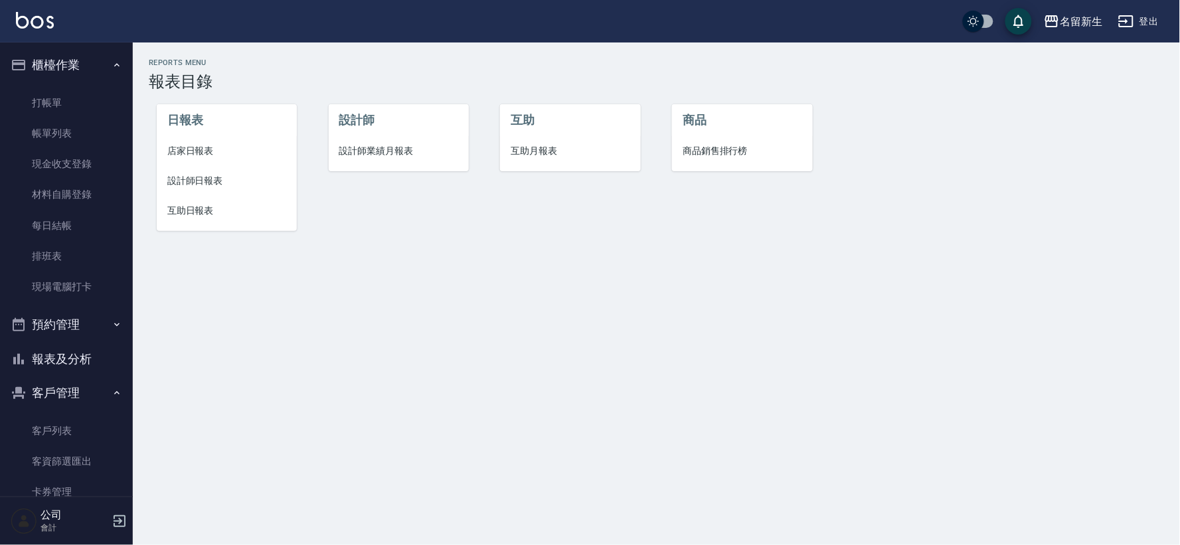
click at [395, 144] on span "設計師業績月報表" at bounding box center [398, 151] width 119 height 14
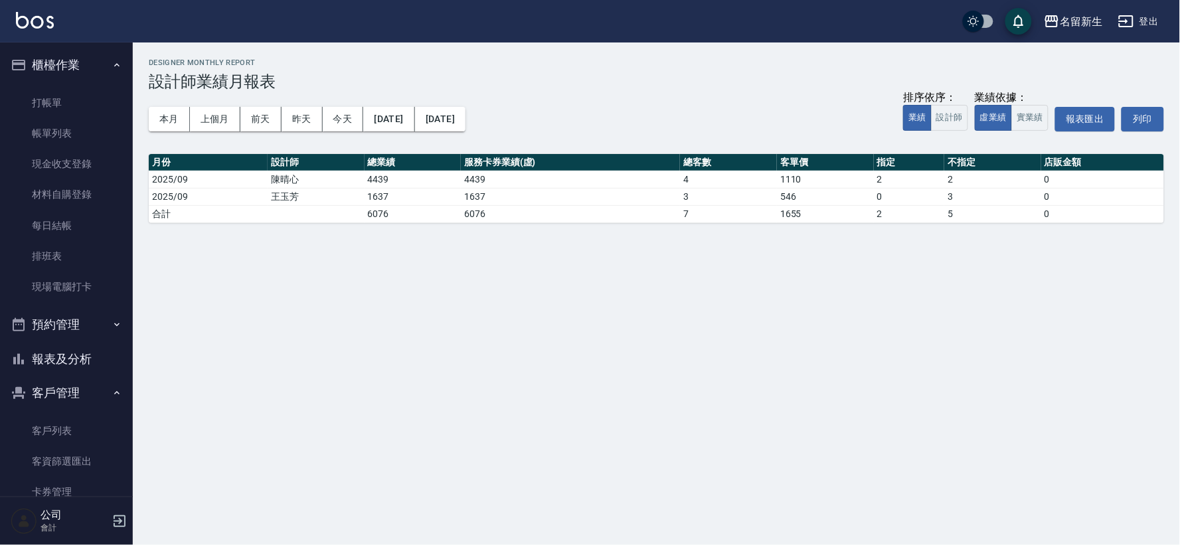
click at [49, 348] on button "報表及分析" at bounding box center [66, 359] width 122 height 35
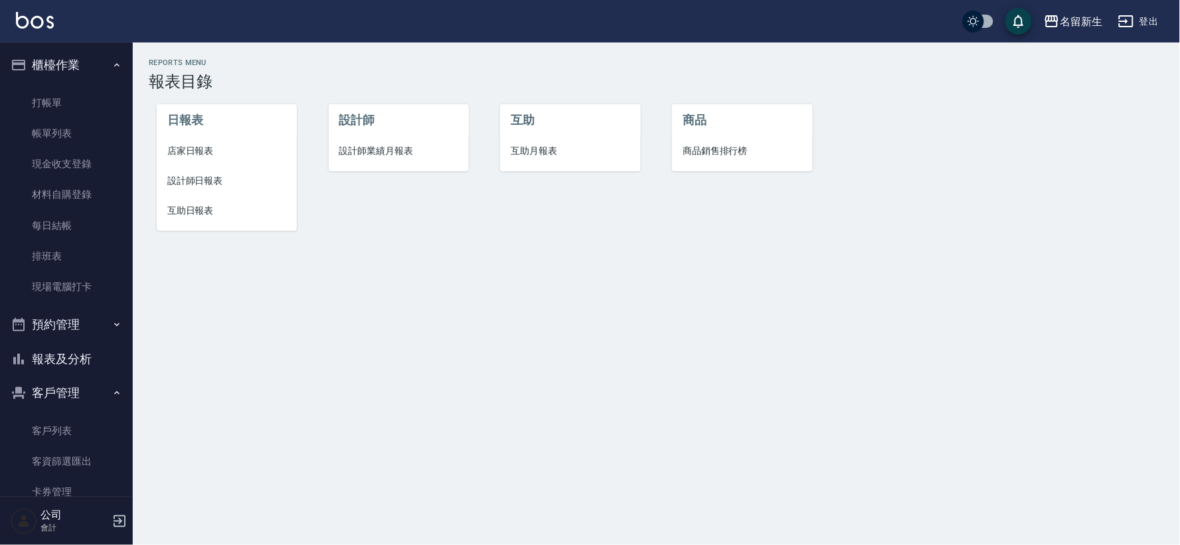
click at [178, 146] on span "店家日報表" at bounding box center [226, 151] width 119 height 14
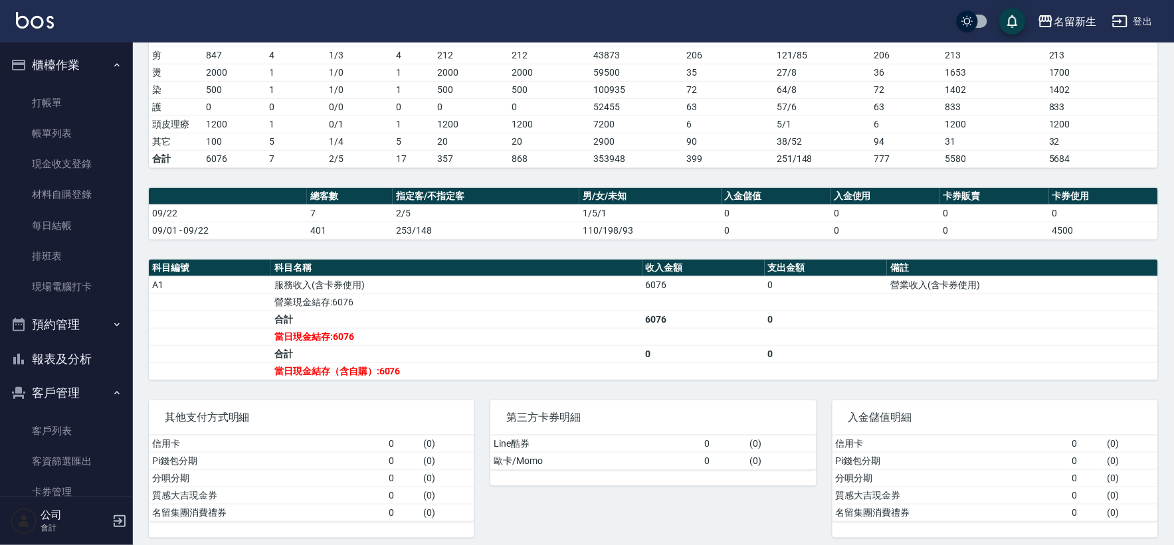
scroll to position [221, 0]
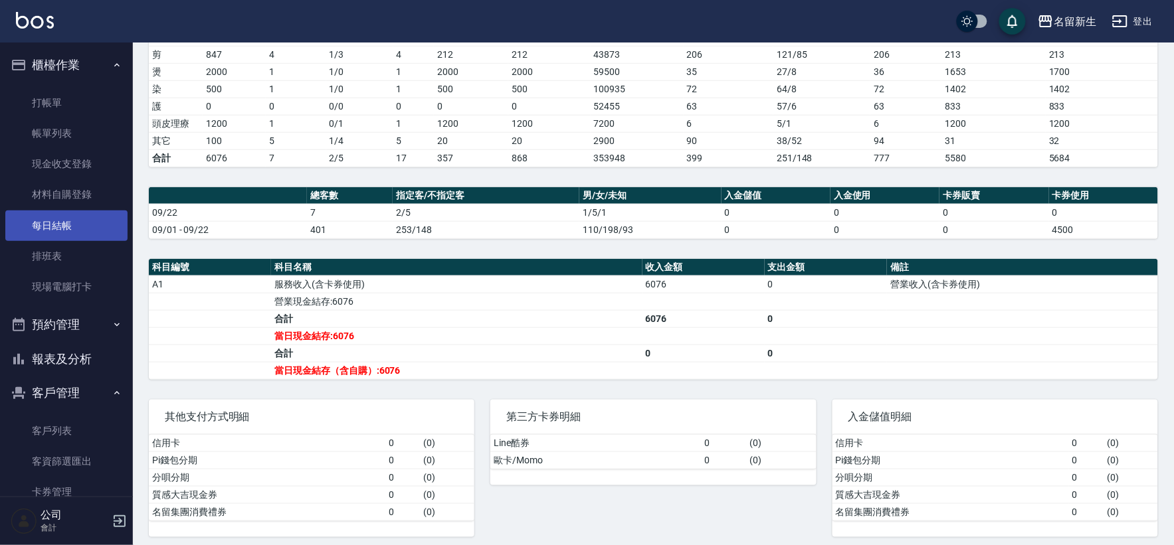
click at [57, 227] on link "每日結帳" at bounding box center [66, 226] width 122 height 31
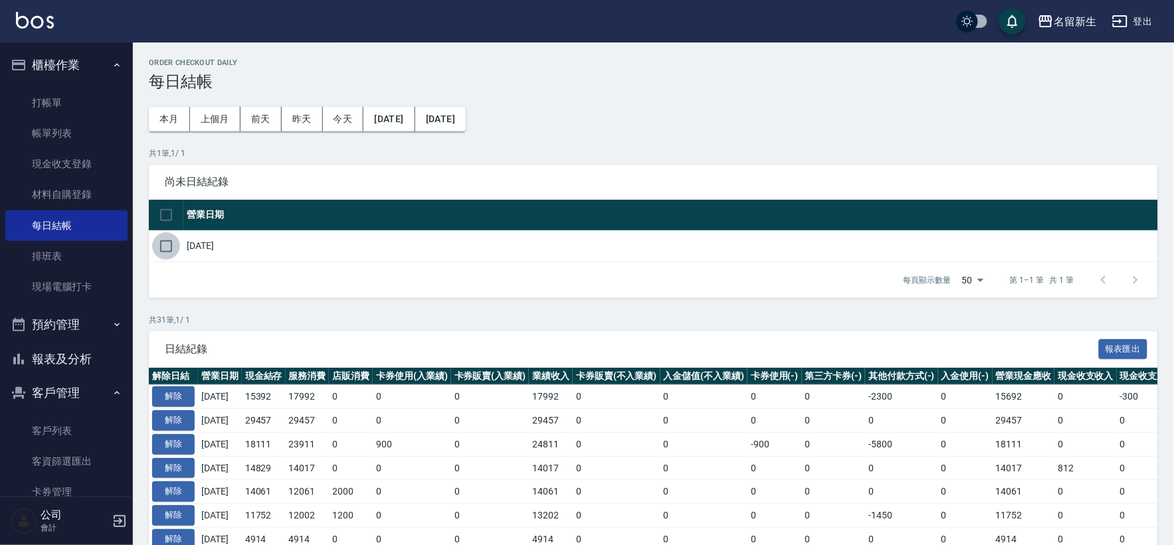
click at [176, 250] on input "checkbox" at bounding box center [166, 246] width 28 height 28
checkbox input "true"
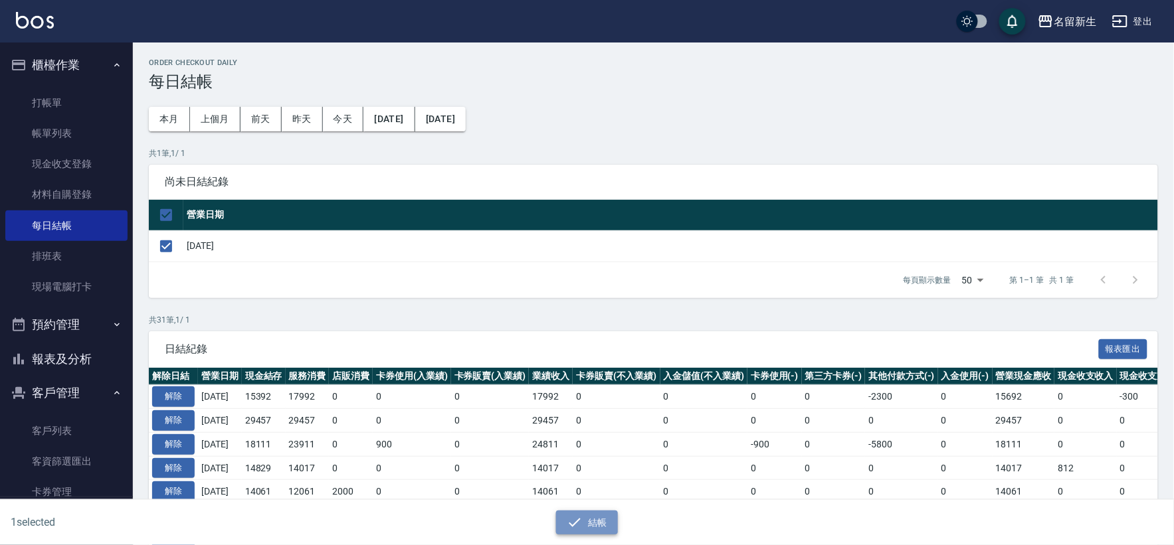
click at [594, 516] on button "結帳" at bounding box center [587, 523] width 62 height 25
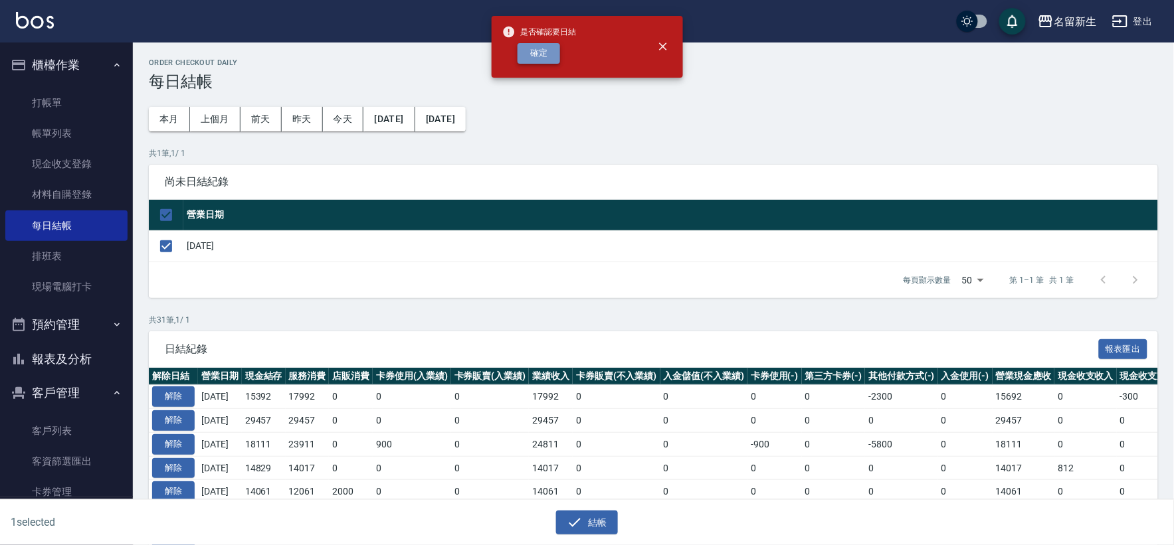
click at [546, 57] on button "確定" at bounding box center [538, 53] width 43 height 21
checkbox input "false"
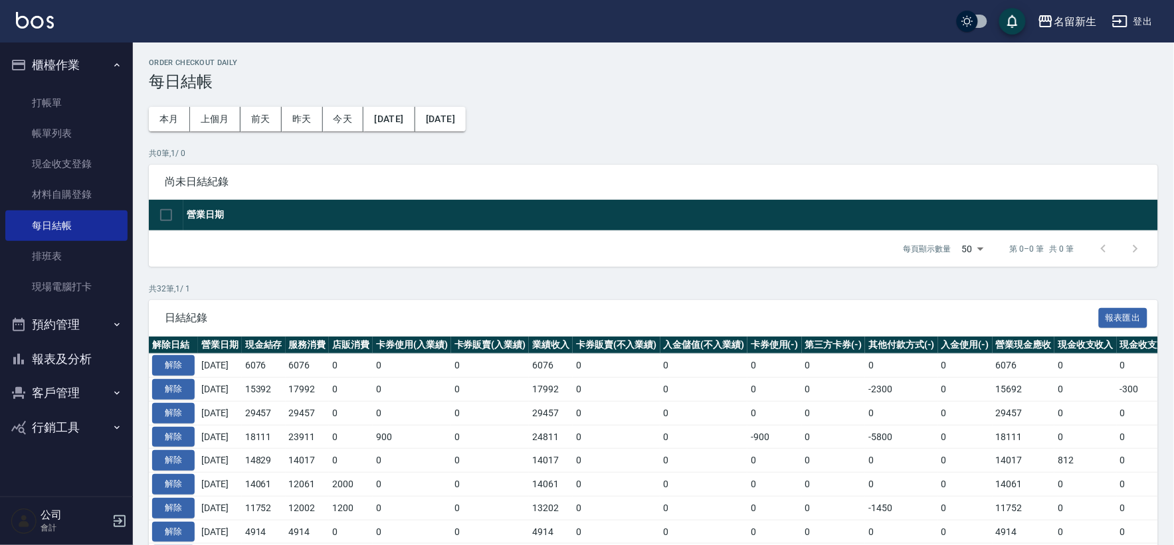
click at [89, 304] on ul "打帳單 帳單列表 現金收支登錄 材料自購登錄 每日結帳 排班表 現場電腦打卡" at bounding box center [66, 195] width 122 height 226
click at [97, 290] on link "現場電腦打卡" at bounding box center [66, 287] width 122 height 31
